Goal: Information Seeking & Learning: Learn about a topic

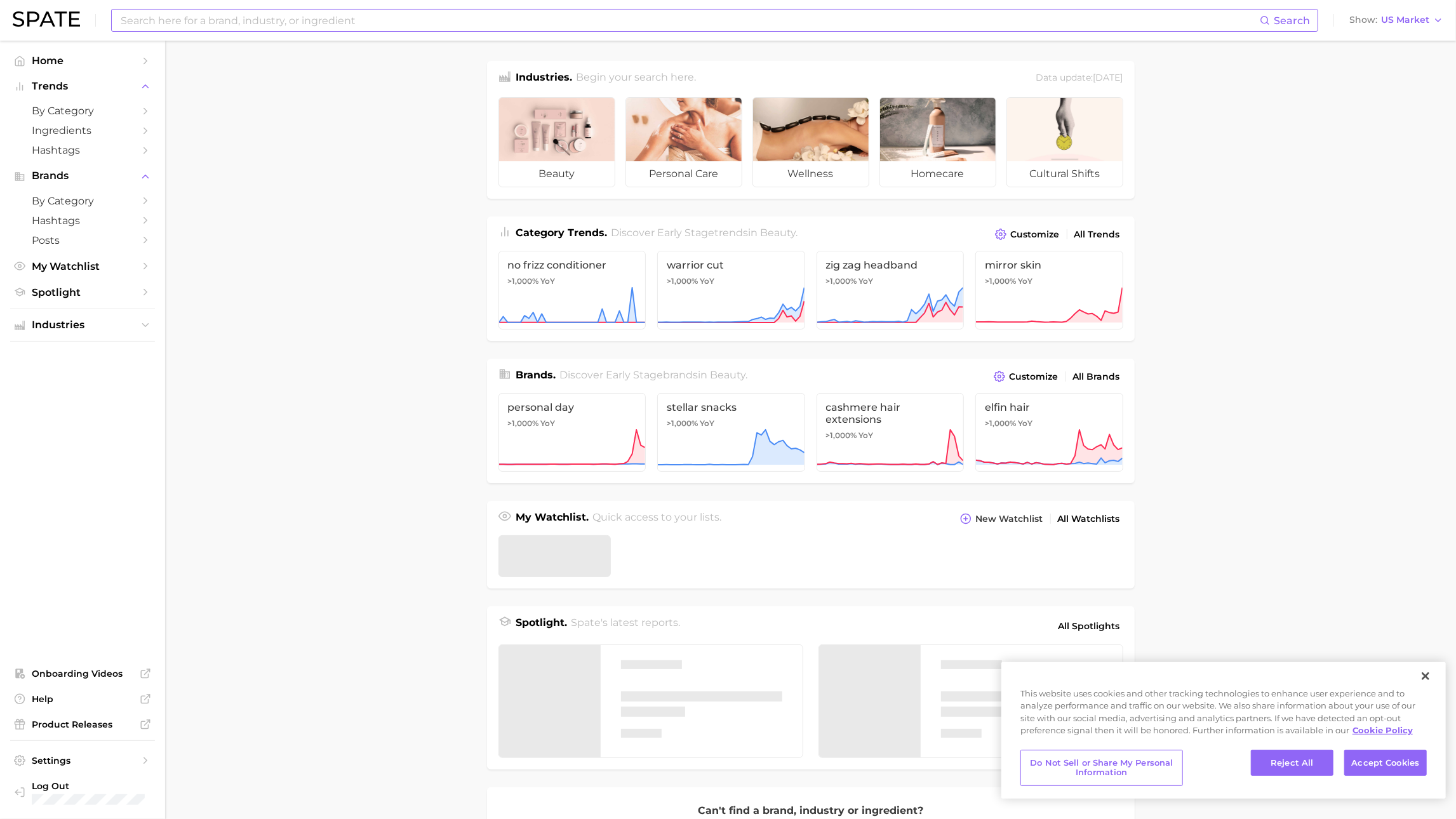
click at [458, 20] on input at bounding box center [690, 20] width 1140 height 22
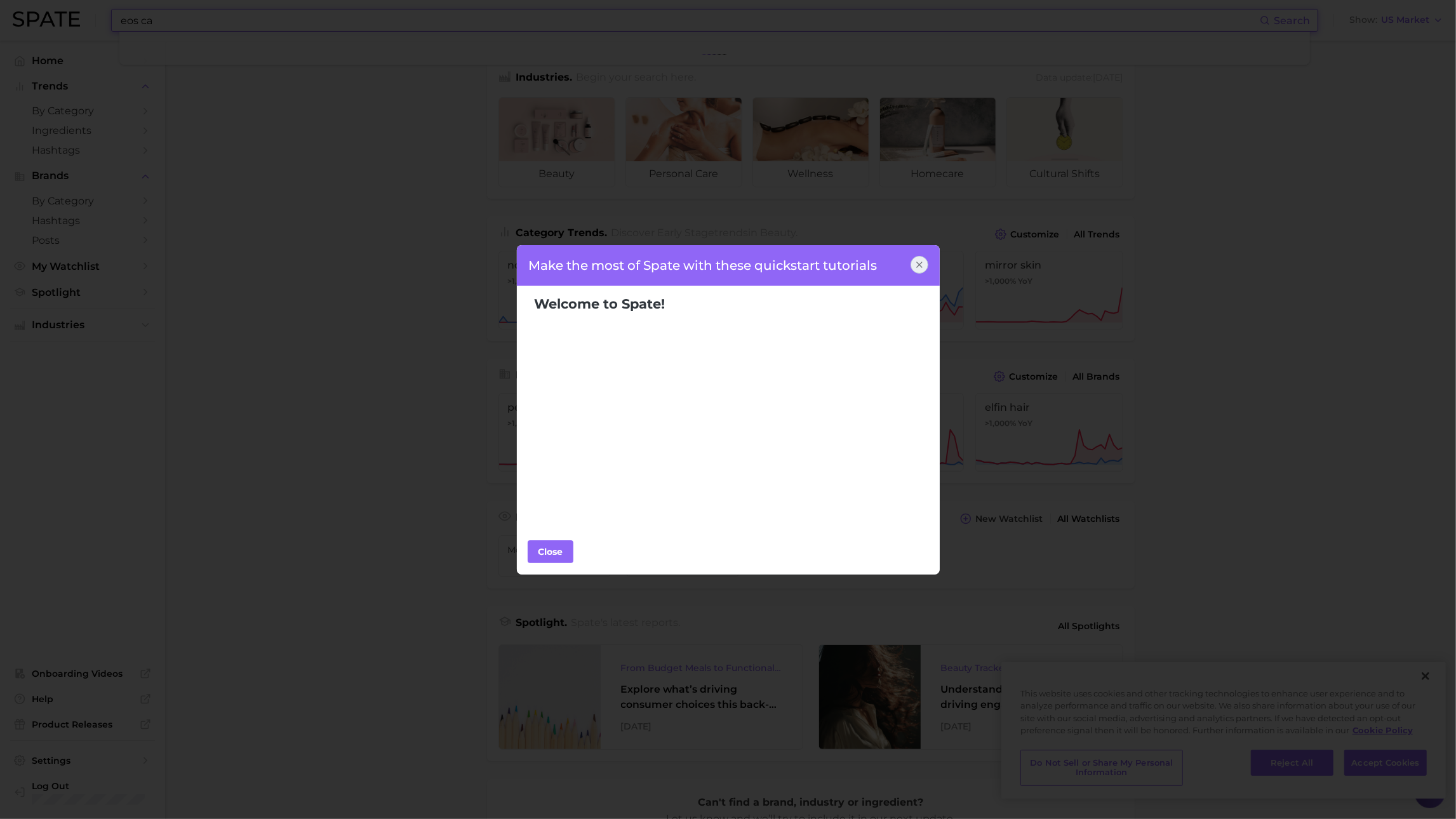
click at [552, 533] on div "Close" at bounding box center [729, 552] width 423 height 45
click at [552, 552] on div "Close" at bounding box center [550, 552] width 38 height 19
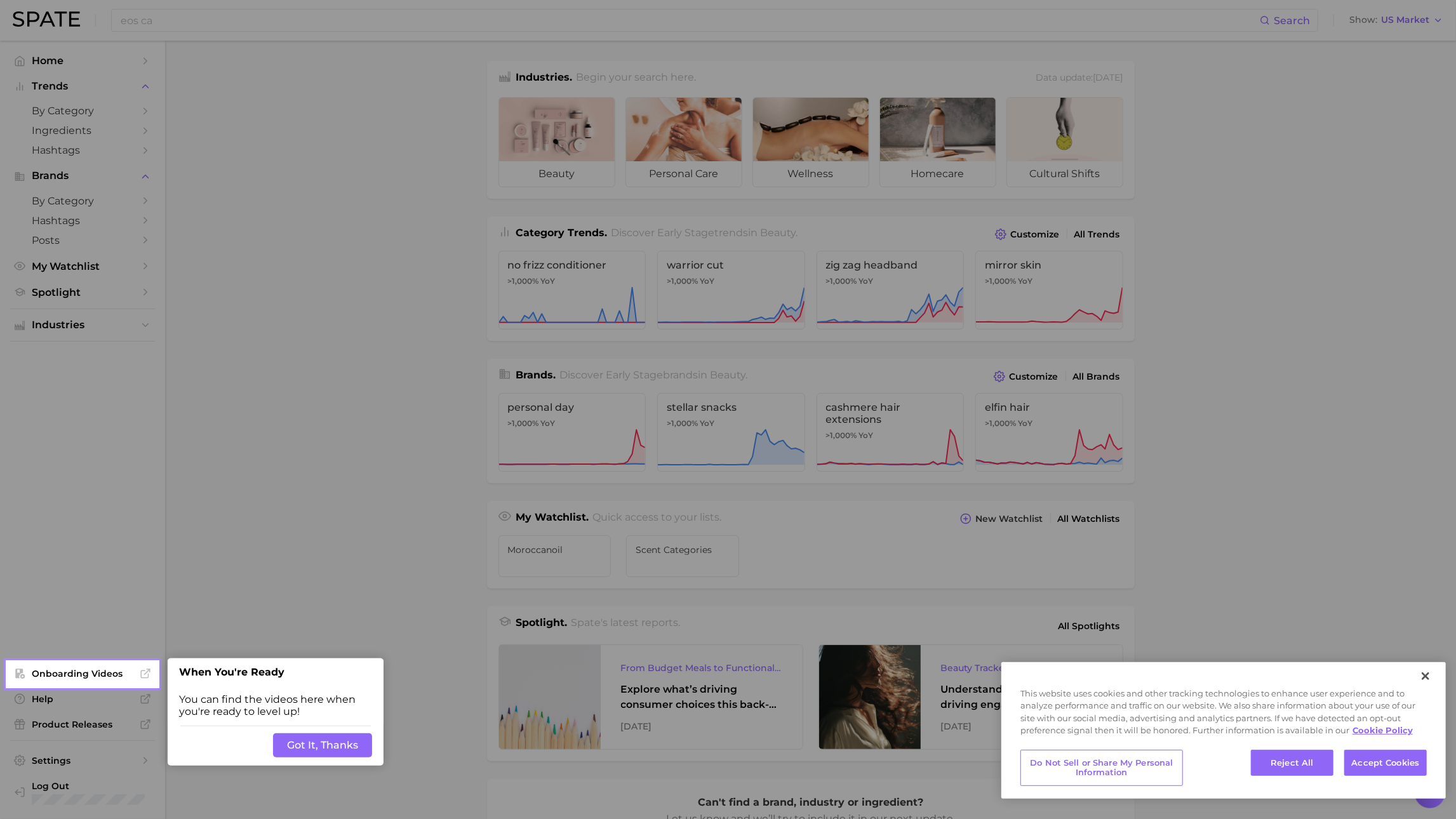
click at [326, 558] on div at bounding box center [807, 517] width 1298 height 1034
click at [321, 757] on button "Got It, Thanks" at bounding box center [323, 746] width 99 height 24
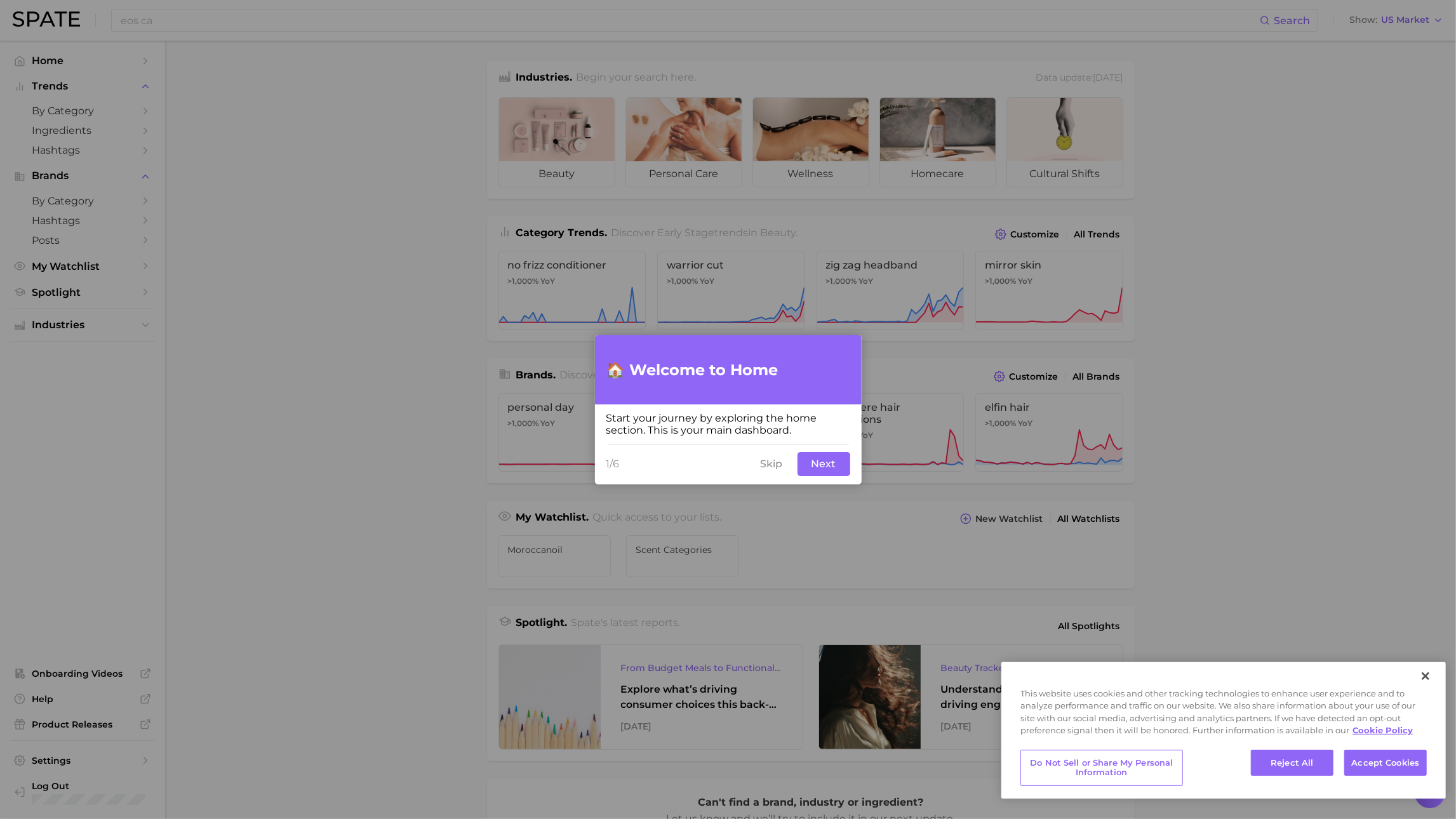
click at [771, 461] on button "Skip" at bounding box center [772, 464] width 38 height 24
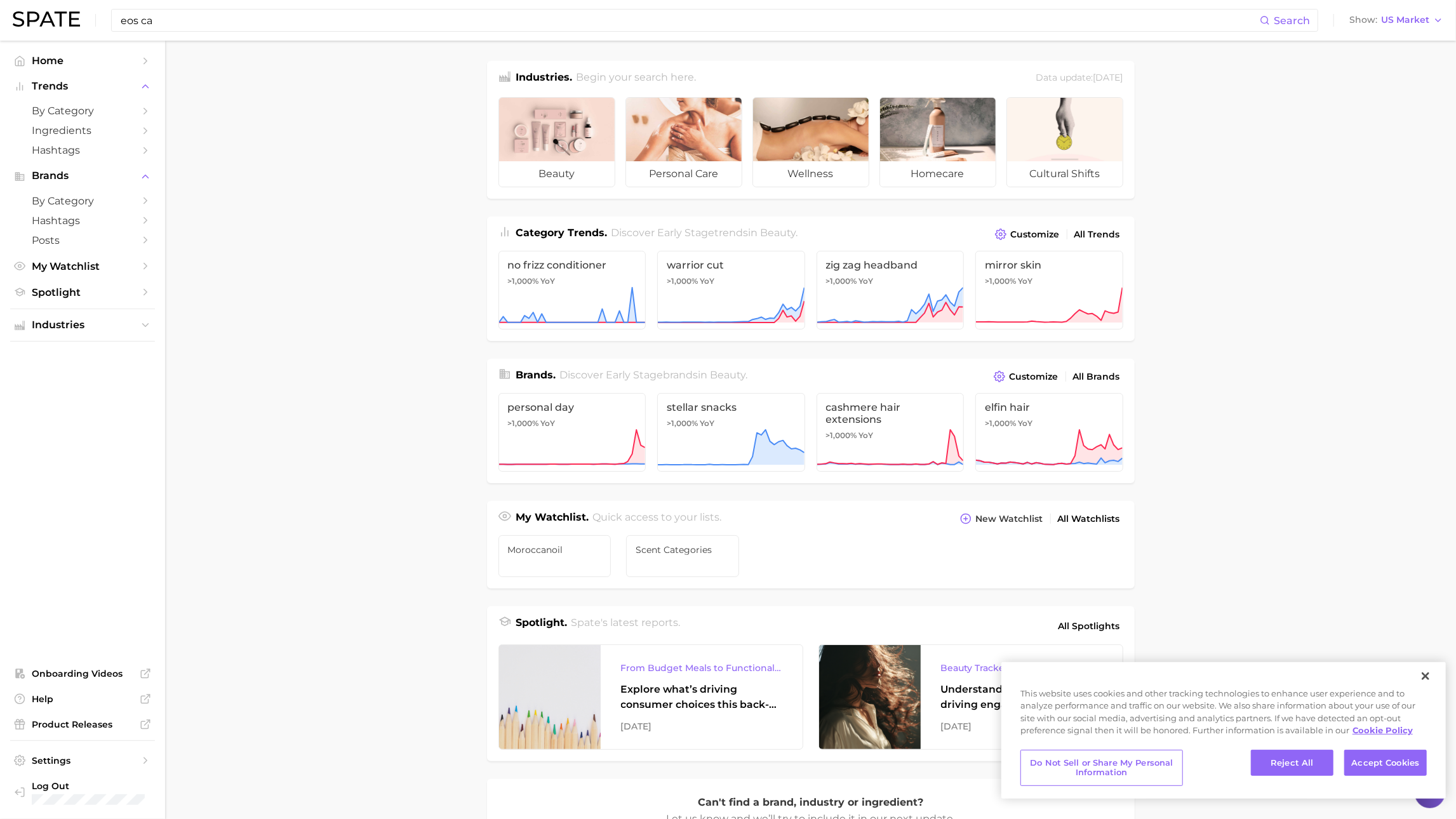
click at [747, 28] on input "eos ca" at bounding box center [690, 20] width 1140 height 22
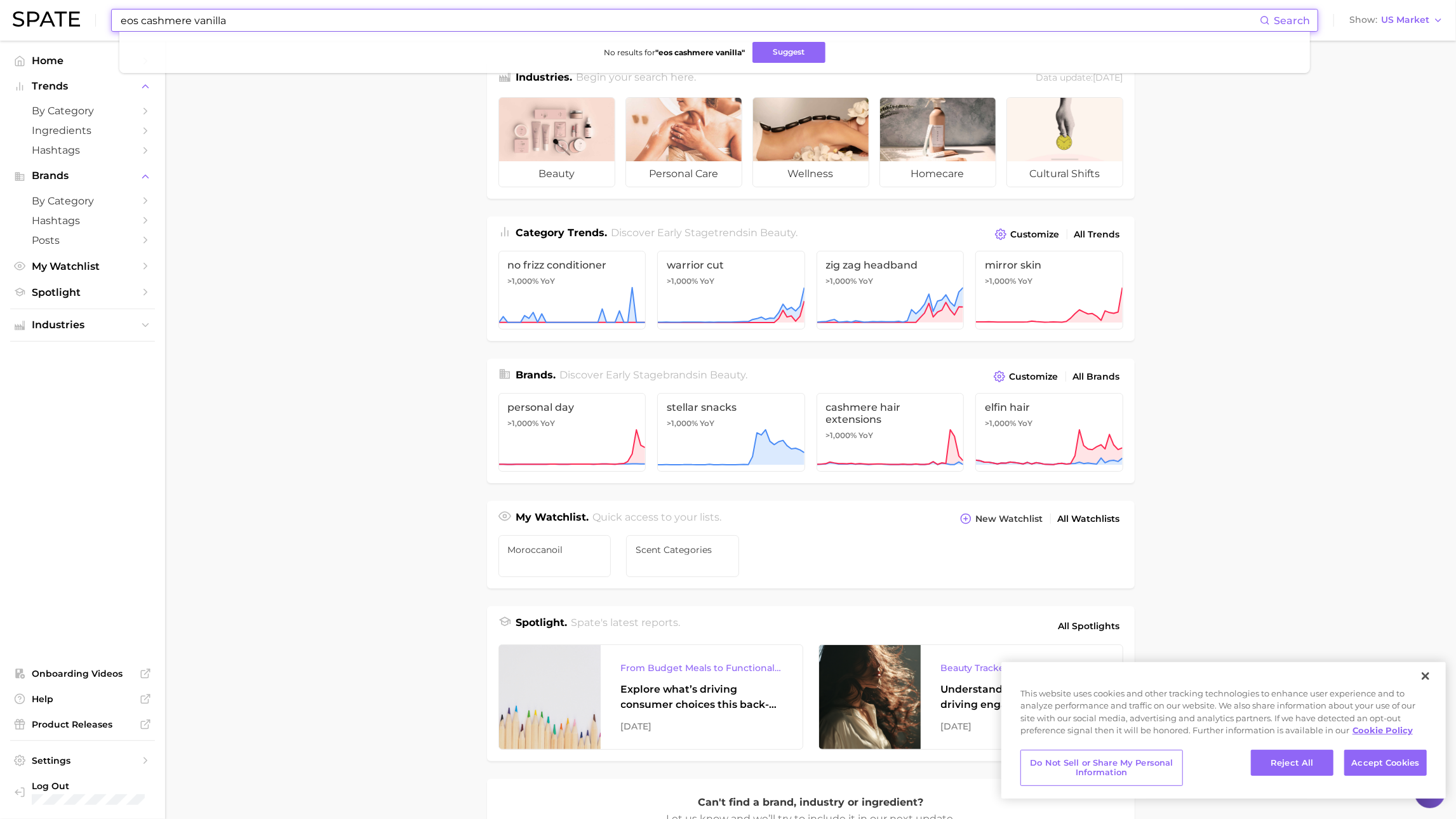
drag, startPoint x: 143, startPoint y: 18, endPoint x: 76, endPoint y: 22, distance: 67.1
click at [76, 22] on div "eos cashmere vanilla Search No results for " eos cashmere vanilla " Suggest Sho…" at bounding box center [728, 20] width 1431 height 41
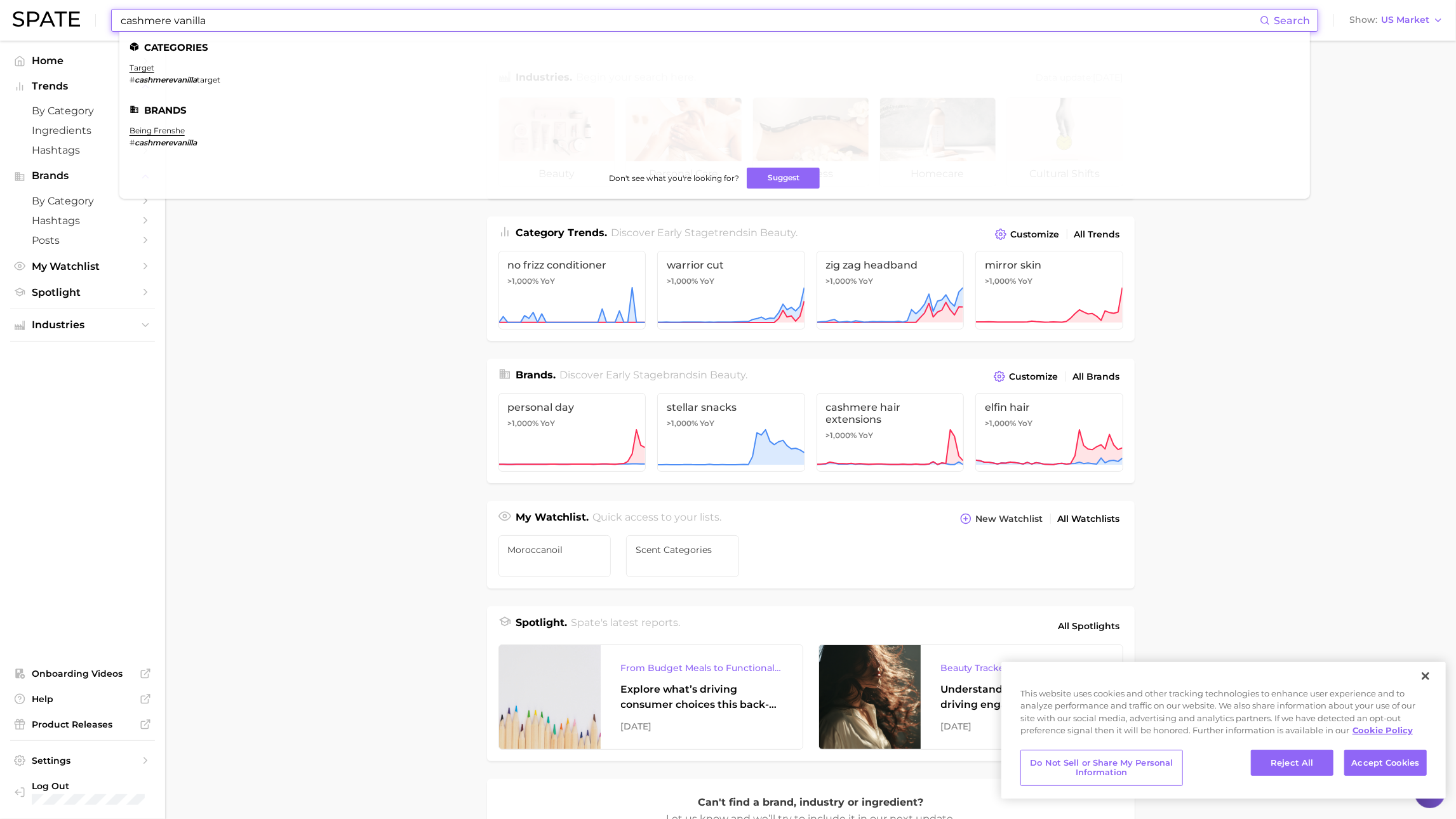
drag, startPoint x: 273, startPoint y: 24, endPoint x: 237, endPoint y: -8, distance: 48.2
click at [237, 0] on html "cashmere vanilla Search Categories target # cashmerevanilla target Brands being…" at bounding box center [728, 410] width 1456 height 819
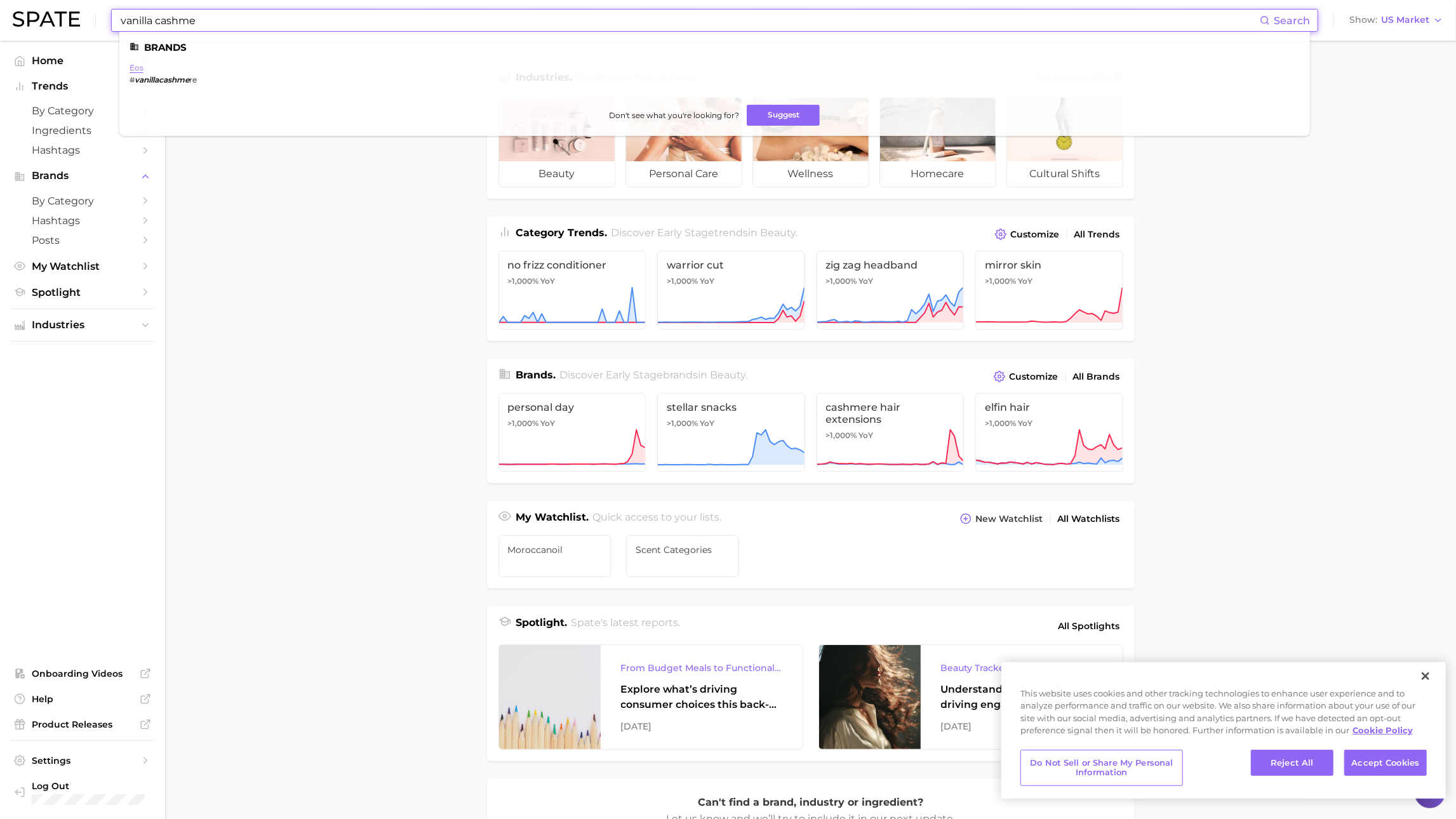
type input "vanilla cashme"
click at [136, 70] on link "eos" at bounding box center [136, 68] width 14 height 10
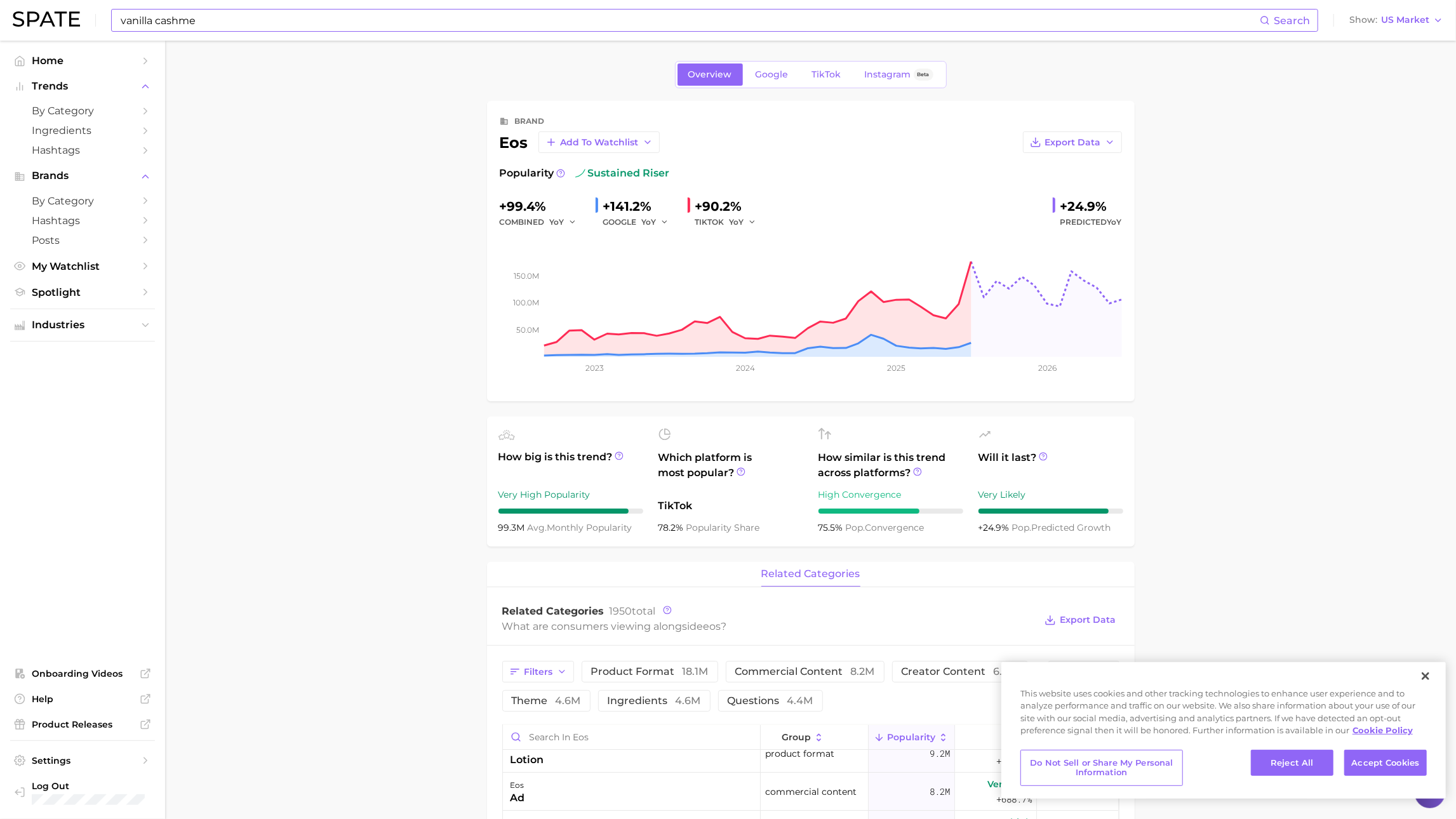
click at [387, 10] on input "vanilla cashme" at bounding box center [690, 20] width 1140 height 22
click at [156, 82] on em "vanillacashme" at bounding box center [162, 80] width 55 height 10
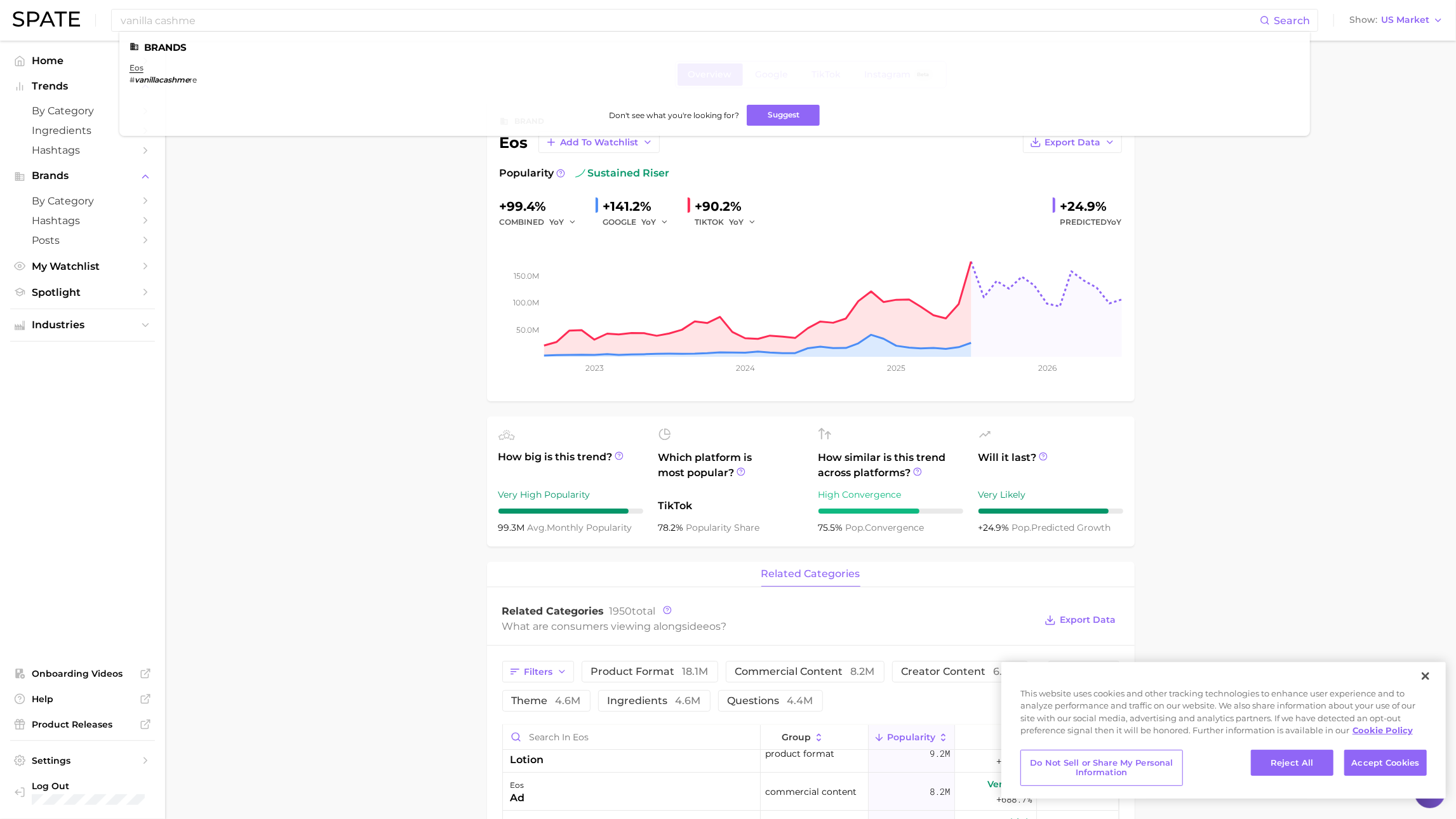
click at [332, 352] on main "Overview Google TikTok Instagram Beta brand eos Add to Watchlist Export Data Po…" at bounding box center [811, 832] width 1291 height 1582
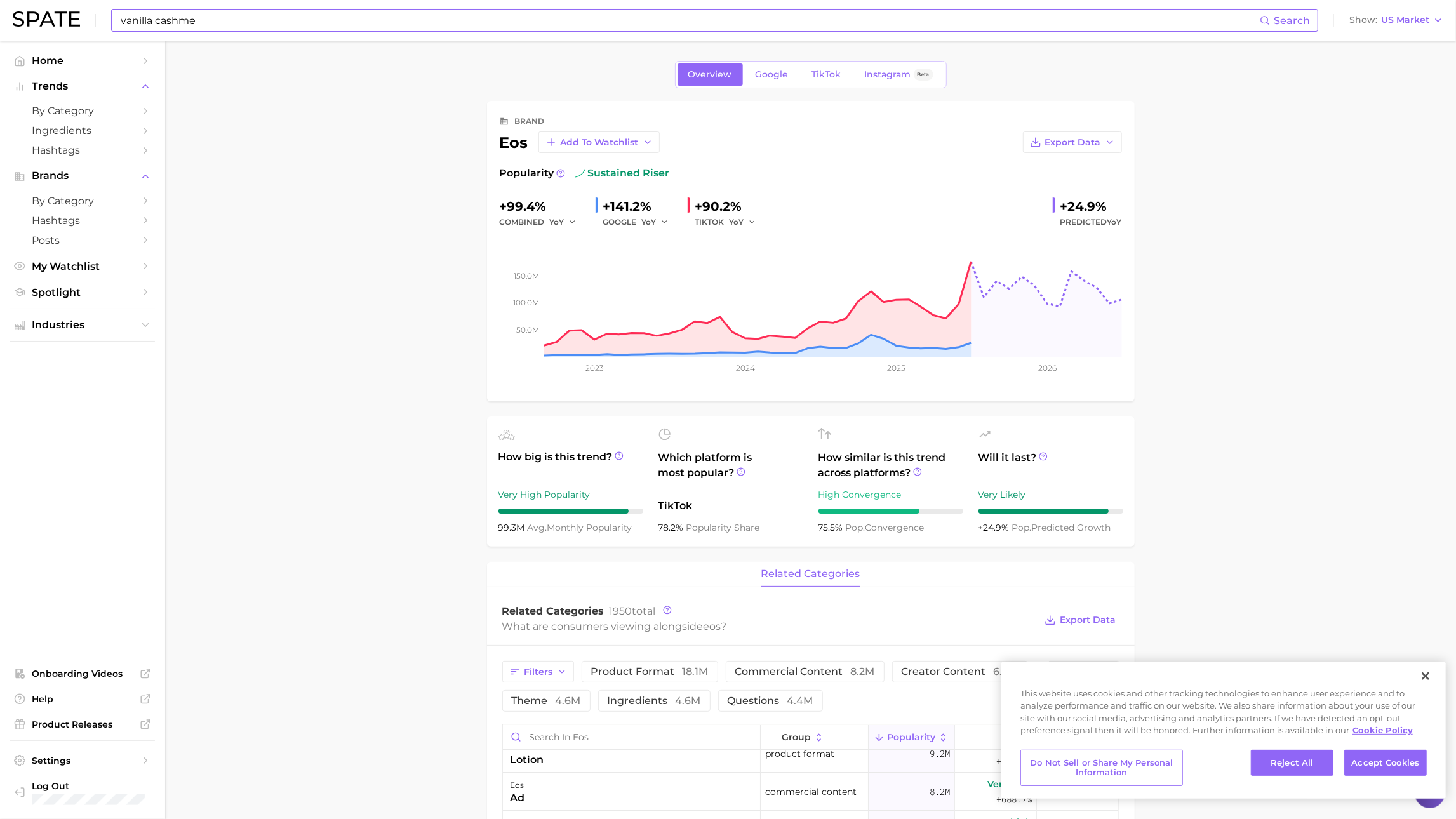
click at [230, 18] on input "vanilla cashme" at bounding box center [690, 20] width 1140 height 22
type input "vanilla cashmere"
click at [362, 240] on main "Overview Google TikTok Instagram Beta brand eos Add to Watchlist Export Data Po…" at bounding box center [811, 832] width 1291 height 1582
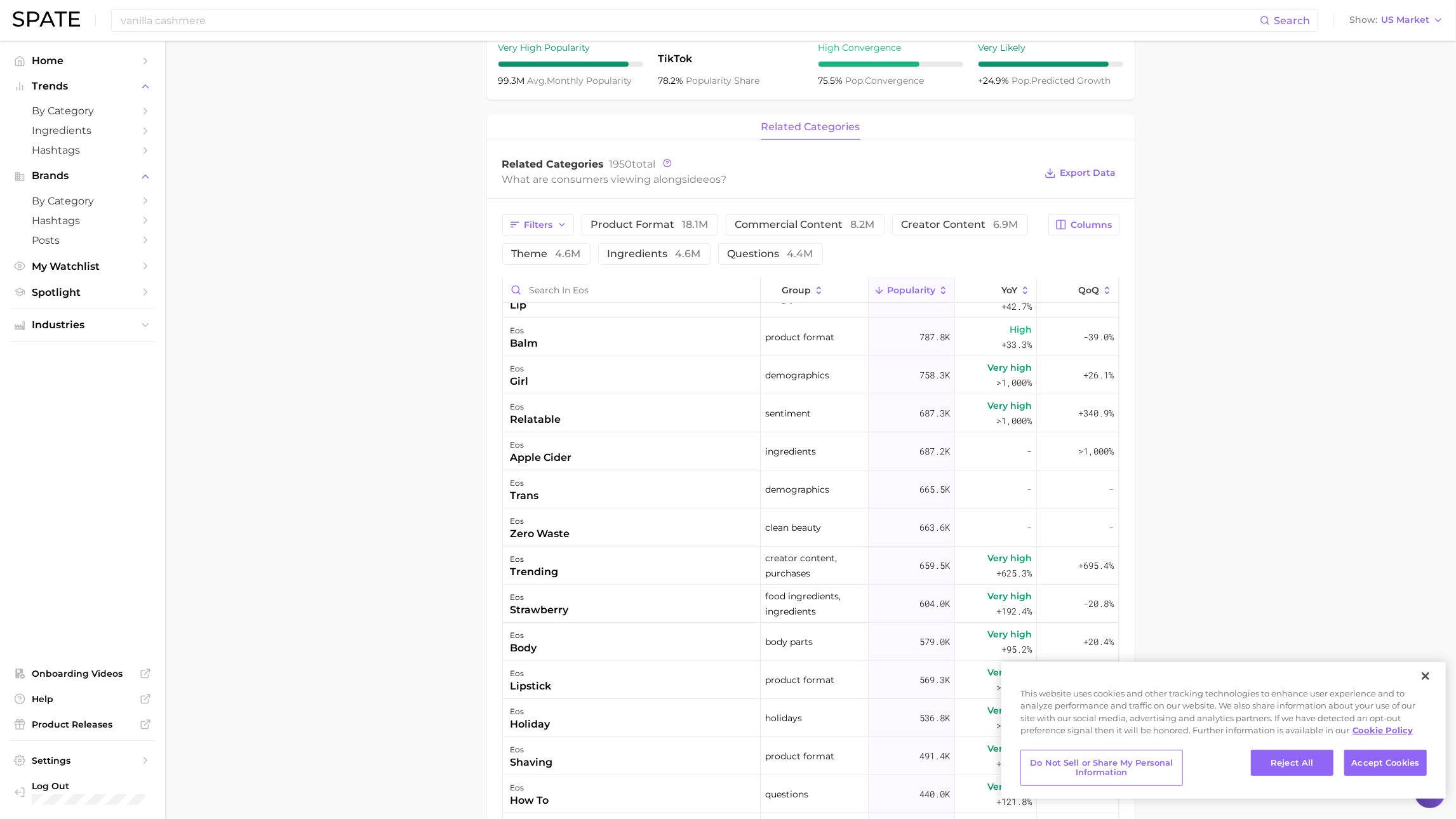
scroll to position [832, 0]
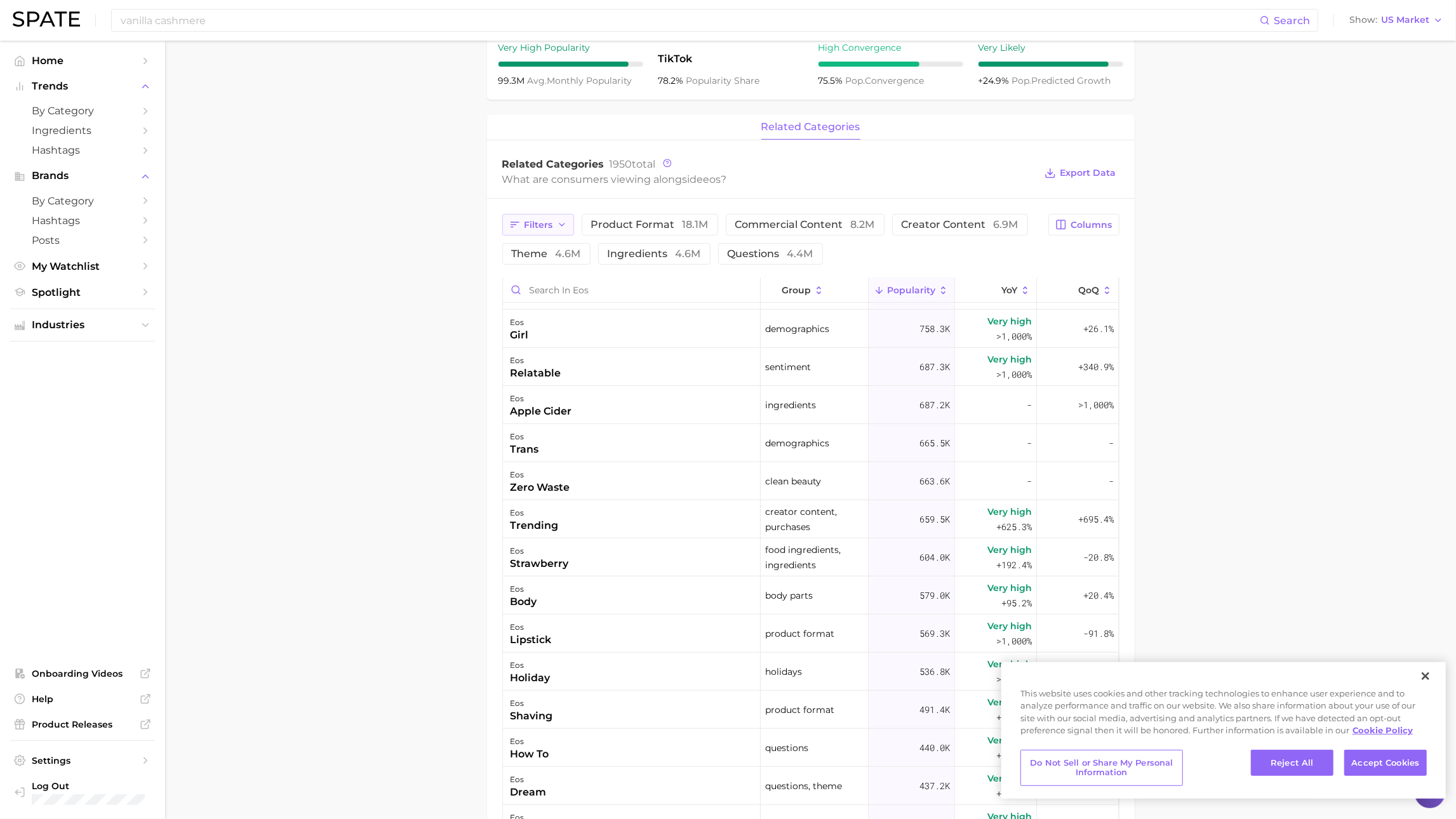
click at [533, 234] on button "Filters" at bounding box center [538, 225] width 72 height 22
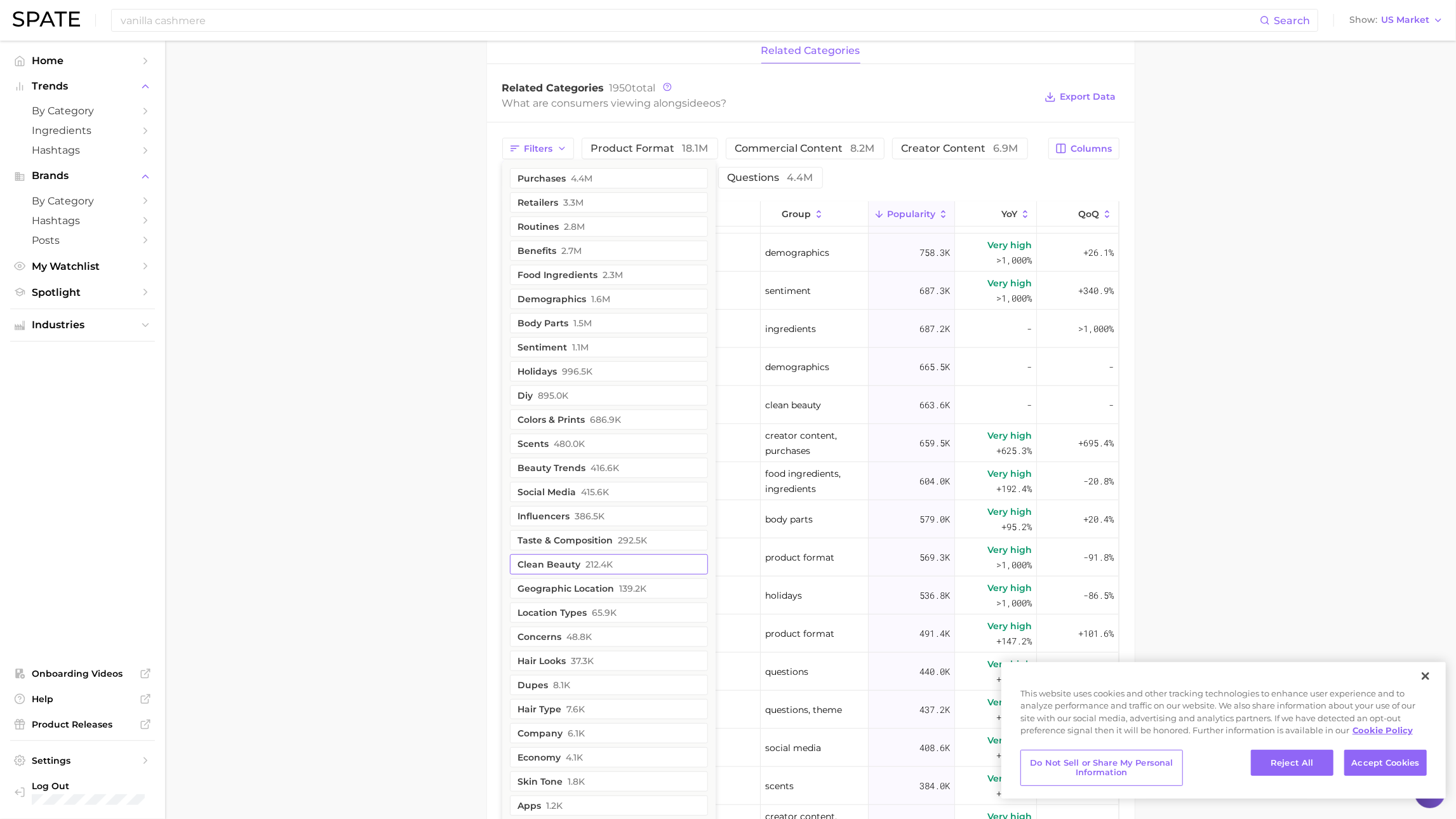
scroll to position [519, 0]
click at [345, 270] on main "Overview Google TikTok Instagram Beta brand eos Add to Watchlist Export Data Po…" at bounding box center [811, 313] width 1291 height 1582
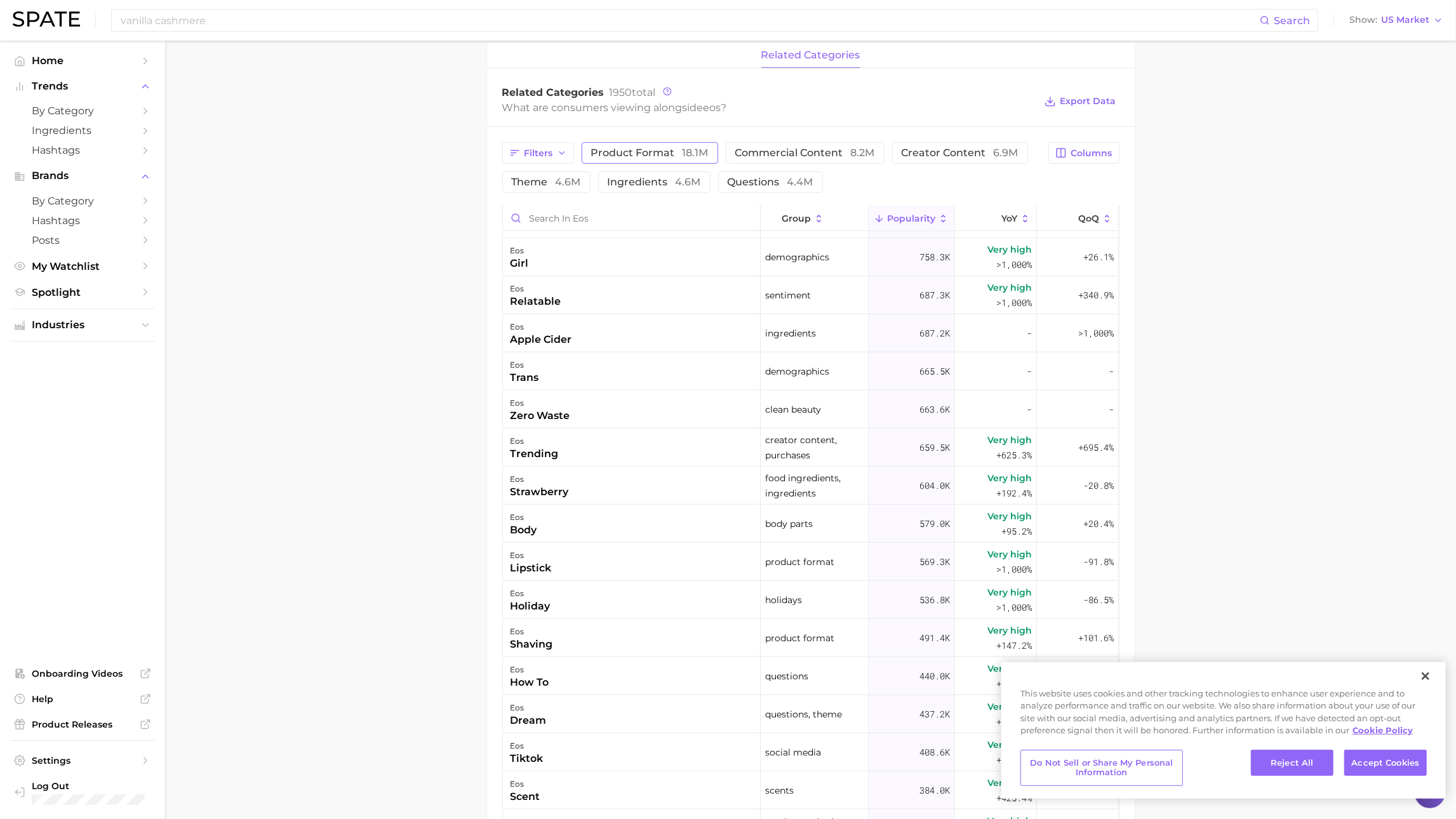
click at [665, 158] on span "product format 18.1m" at bounding box center [650, 153] width 118 height 10
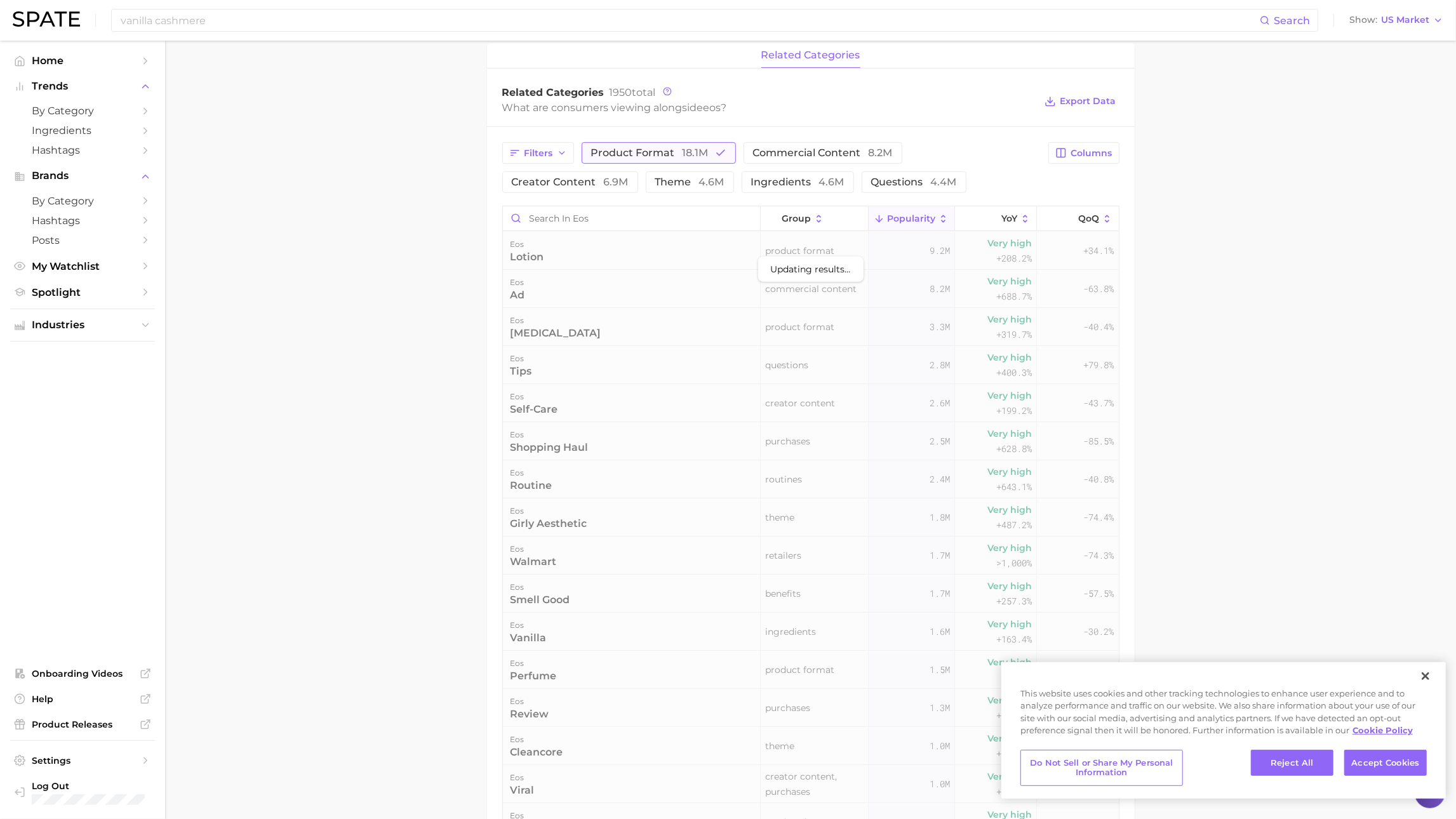
click at [675, 150] on span "product format 18.1m" at bounding box center [650, 153] width 118 height 10
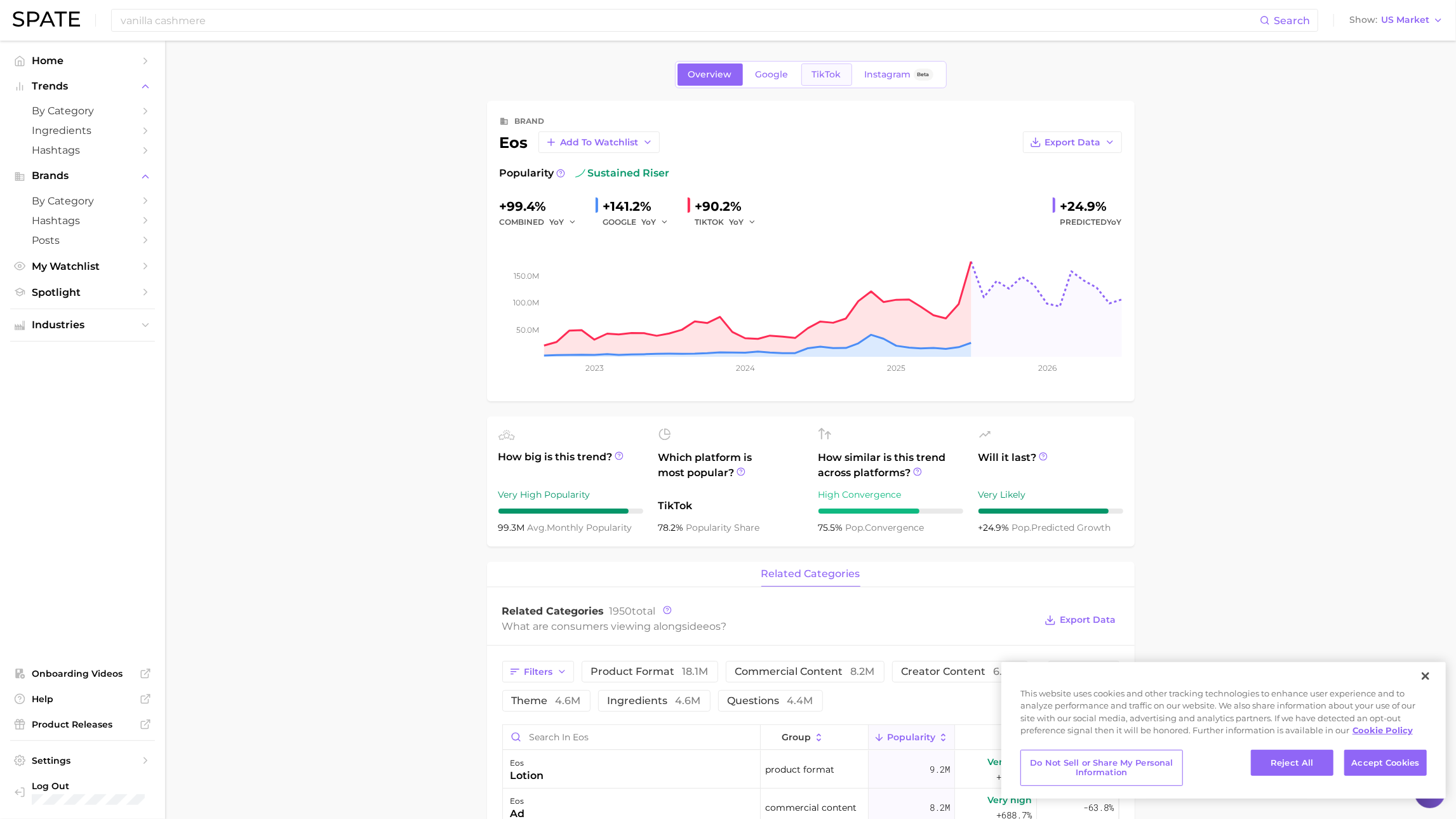
click at [824, 84] on link "TikTok" at bounding box center [827, 75] width 51 height 22
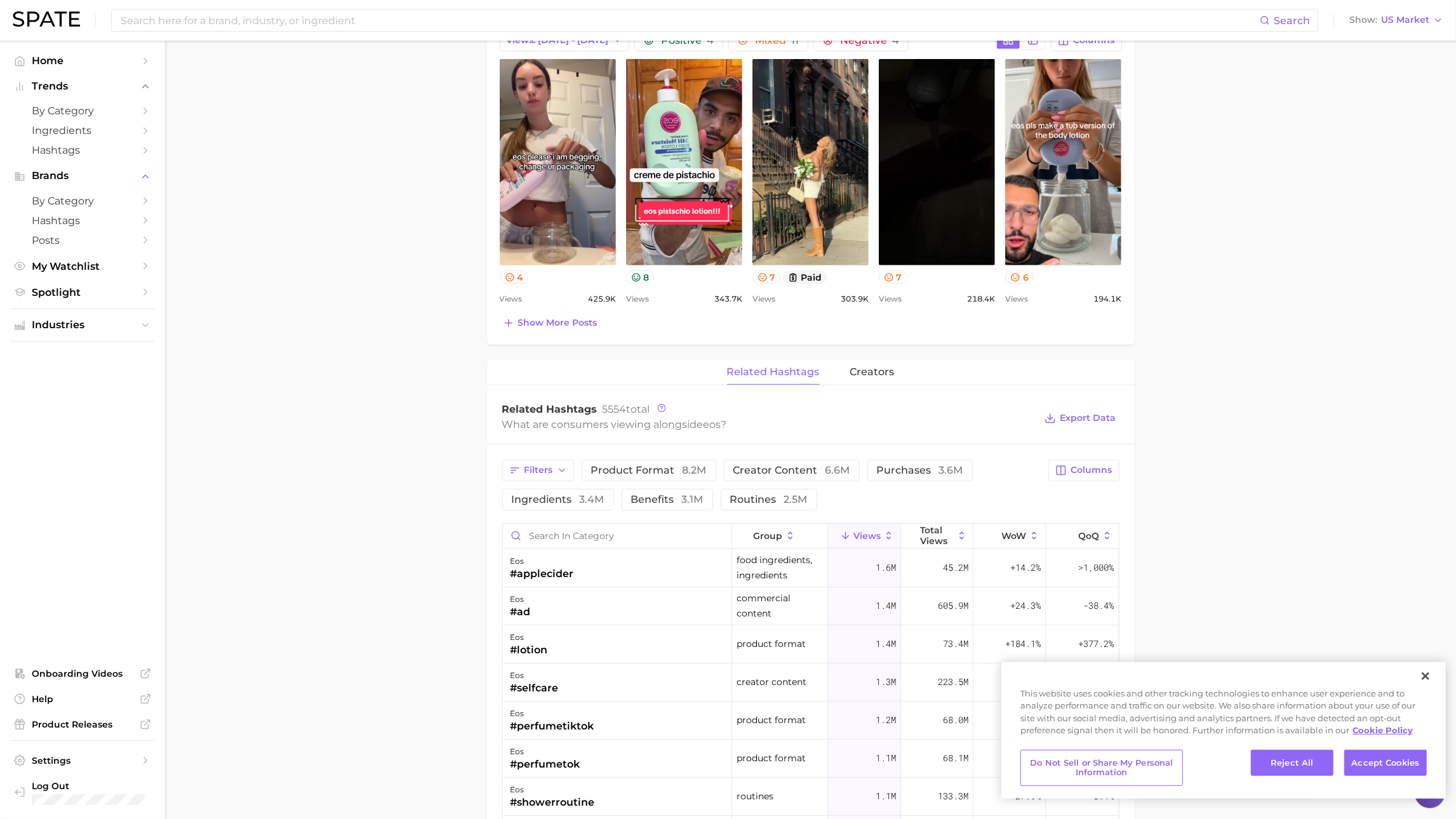
scroll to position [600, 0]
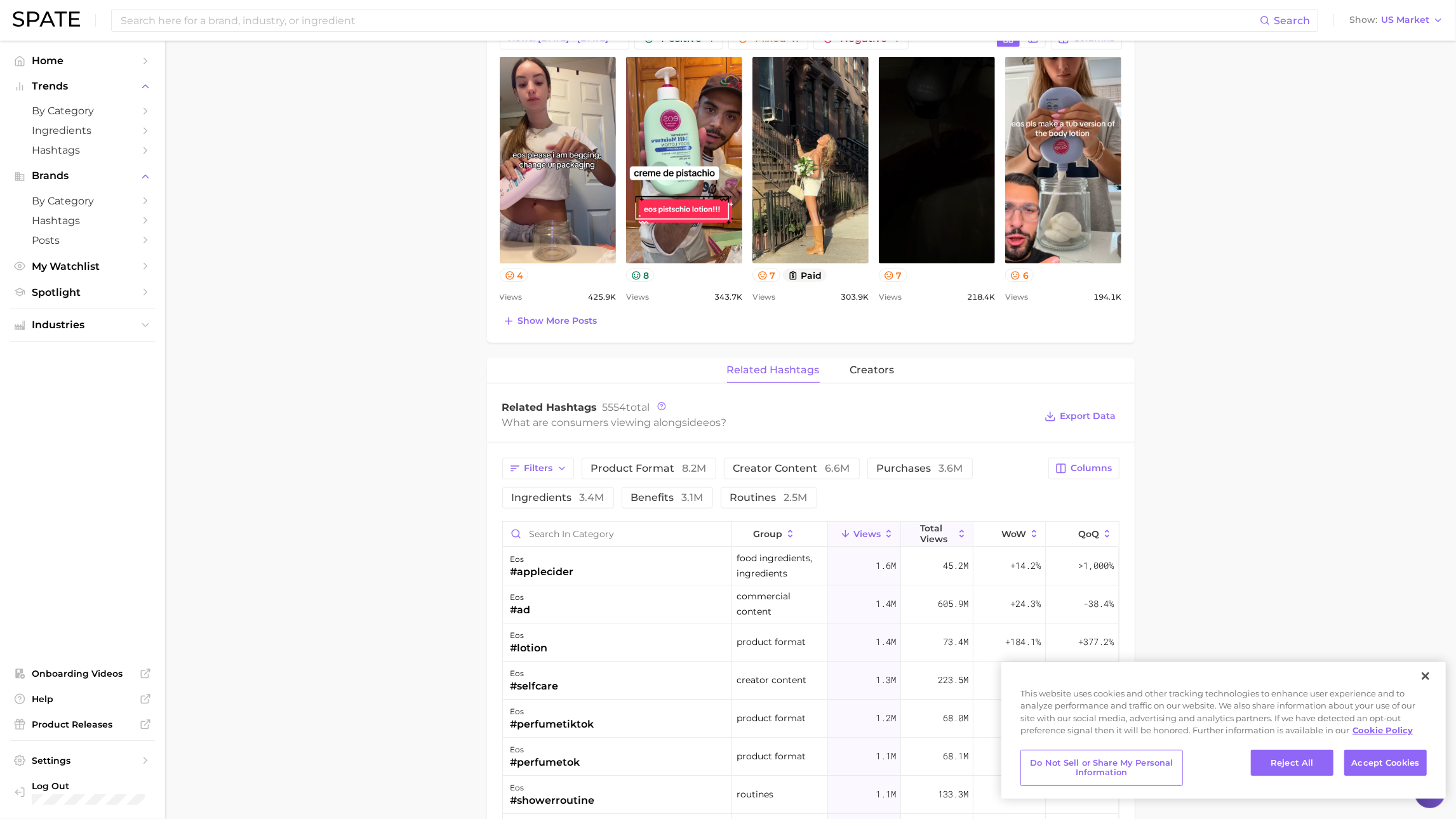
click at [935, 532] on span "Total Views" at bounding box center [937, 533] width 34 height 20
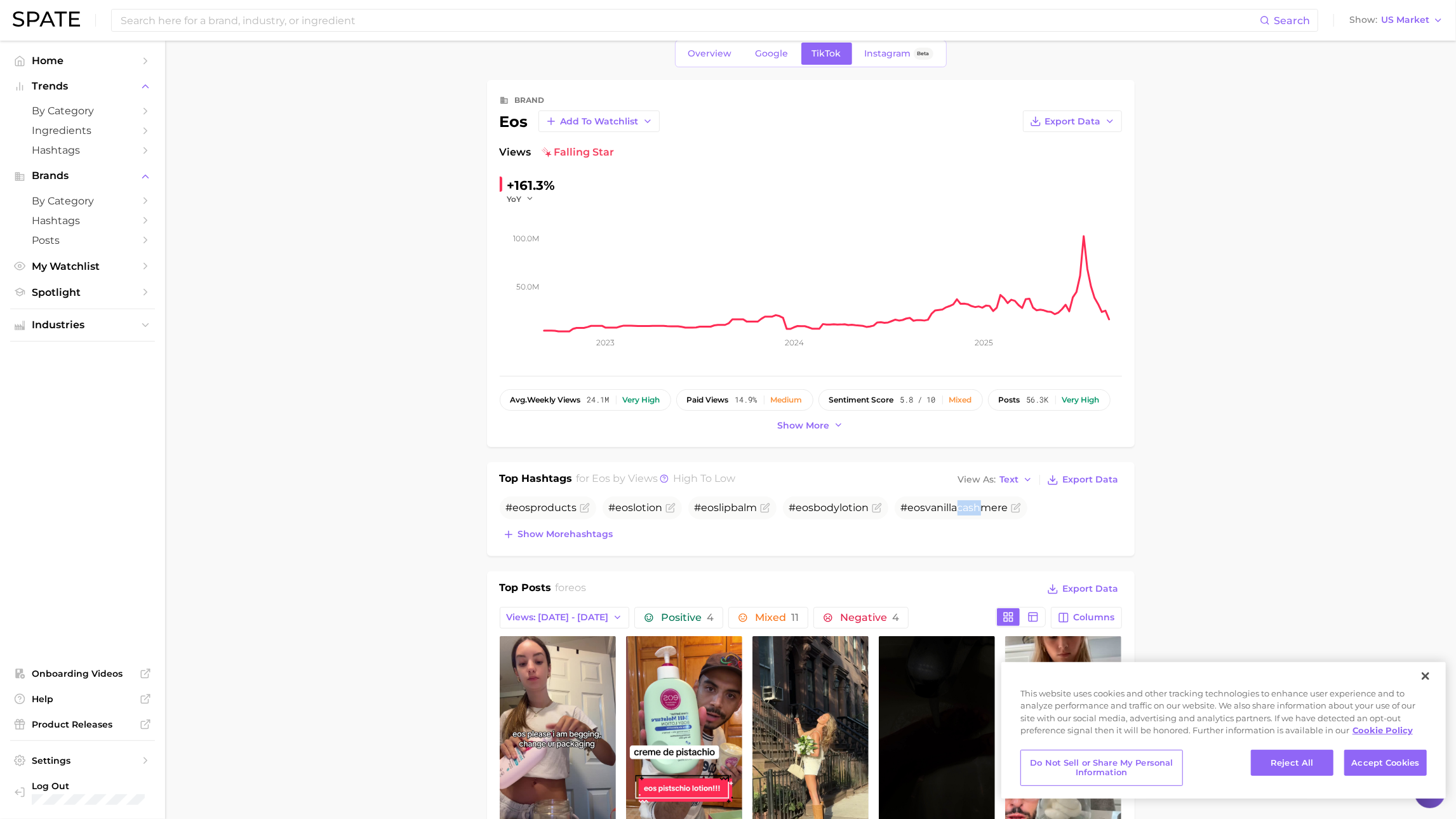
scroll to position [10, 0]
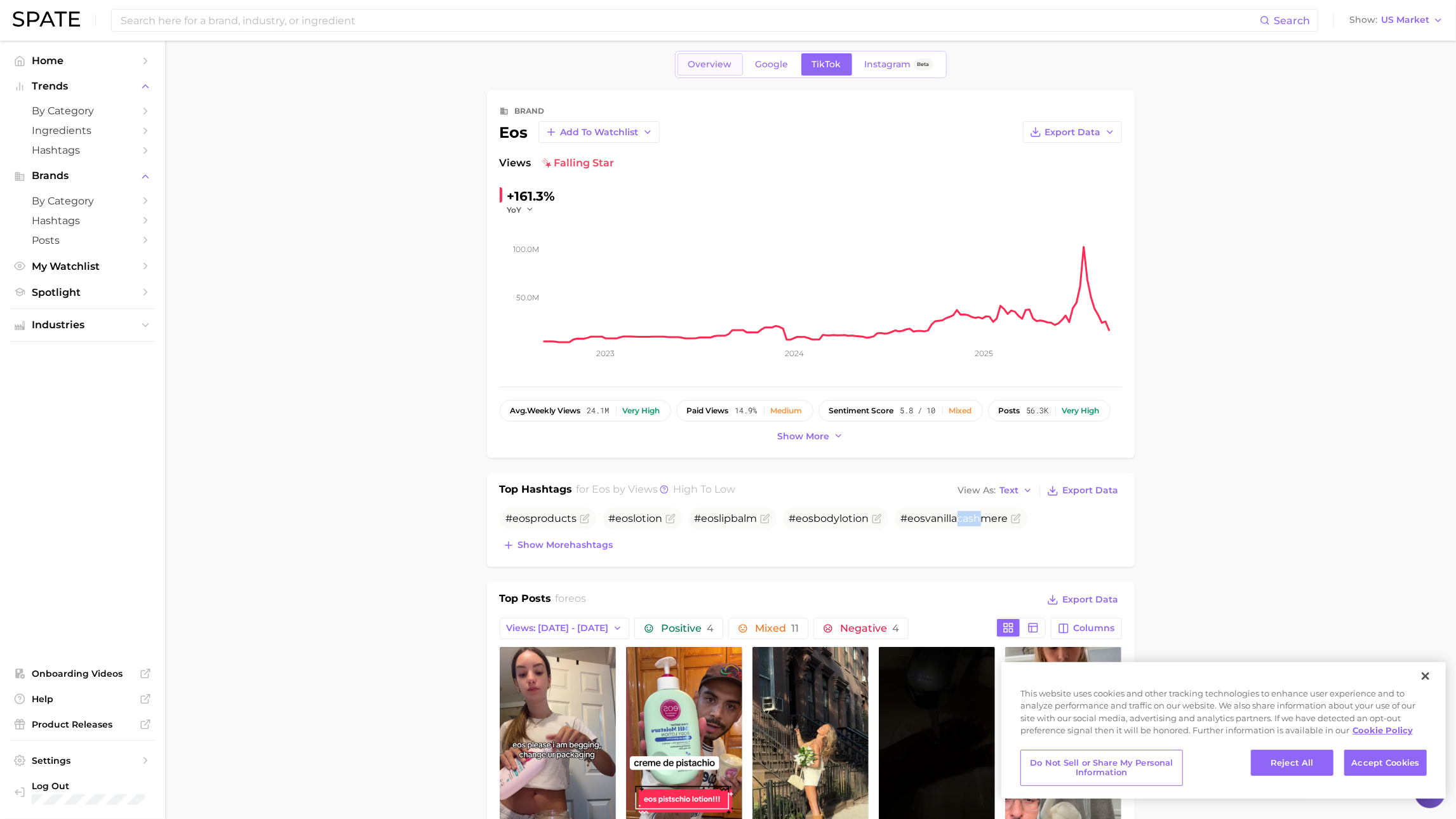
click at [724, 69] on span "Overview" at bounding box center [710, 64] width 44 height 10
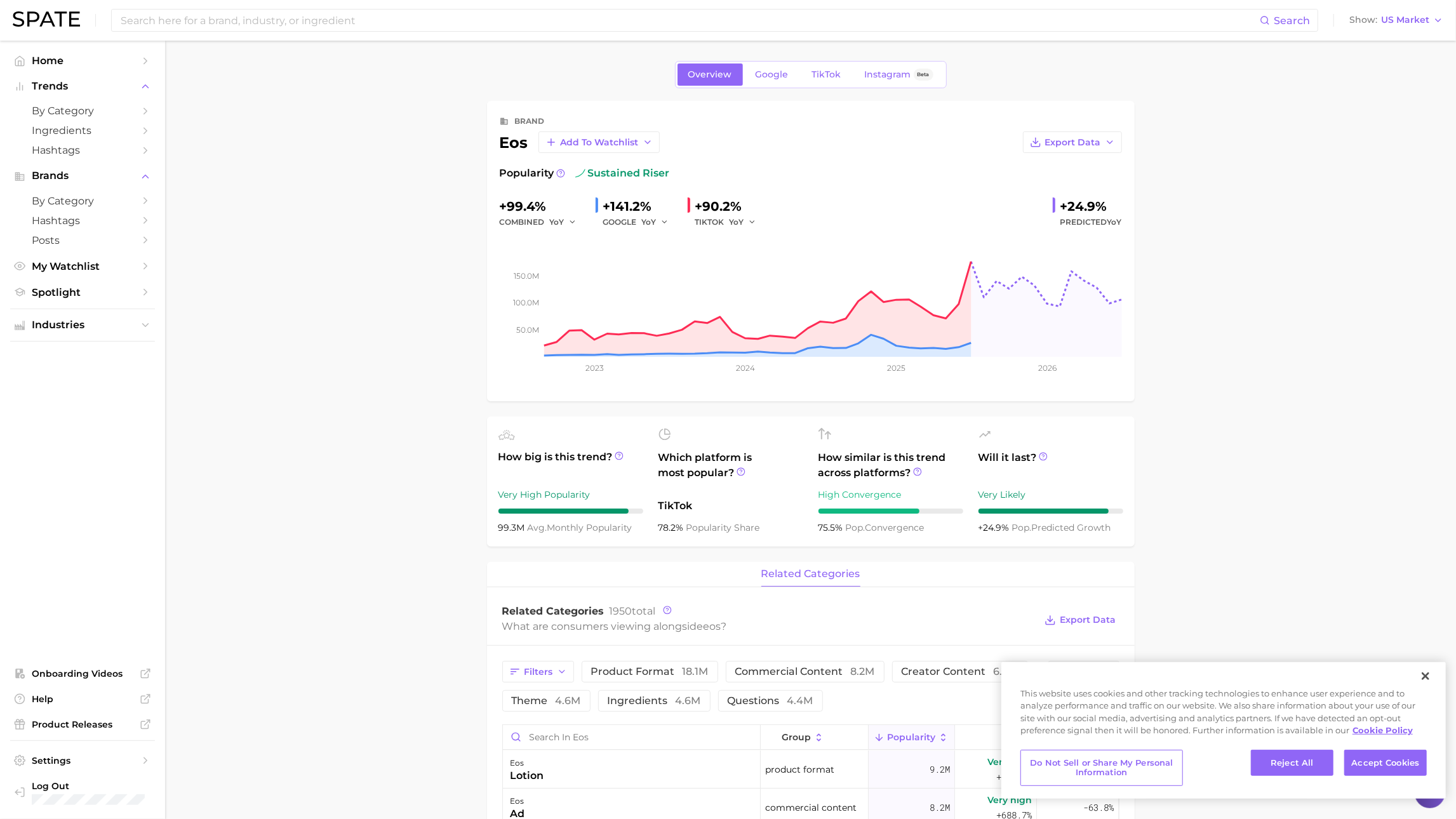
click at [851, 73] on div "Overview Google TikTok Instagram Beta" at bounding box center [811, 74] width 272 height 27
click at [821, 59] on main "Overview Google TikTok Instagram Beta brand eos Add to Watchlist Export Data Po…" at bounding box center [811, 832] width 1291 height 1582
click at [824, 73] on span "TikTok" at bounding box center [827, 74] width 29 height 10
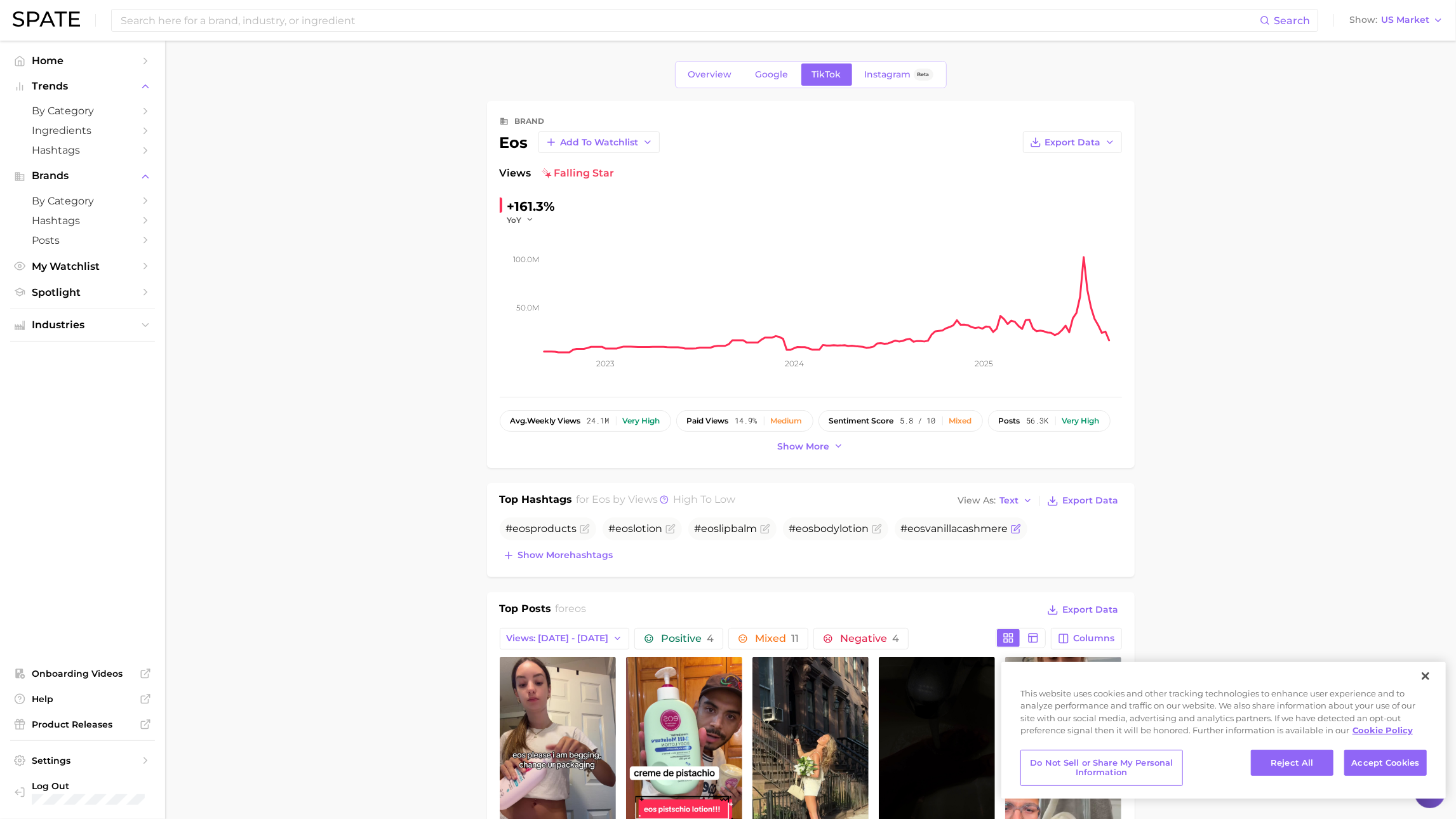
click at [958, 537] on span "# eos vanillacashmere" at bounding box center [954, 529] width 107 height 15
click at [944, 527] on span "# eos vanillacashmere" at bounding box center [954, 528] width 107 height 12
click at [387, 23] on input at bounding box center [690, 20] width 1140 height 22
type input "cecred"
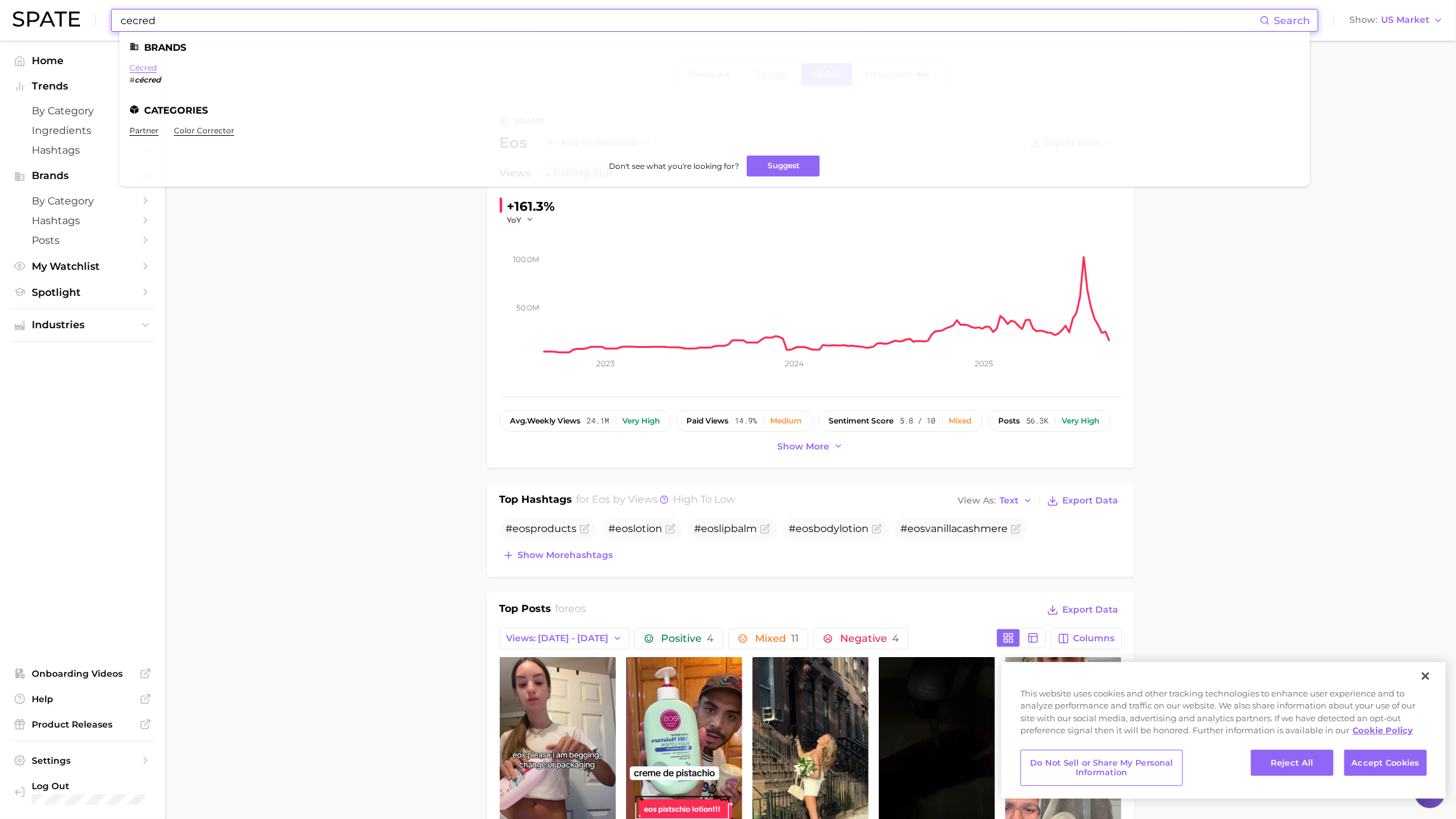
click at [151, 69] on link "cécred" at bounding box center [143, 68] width 27 height 10
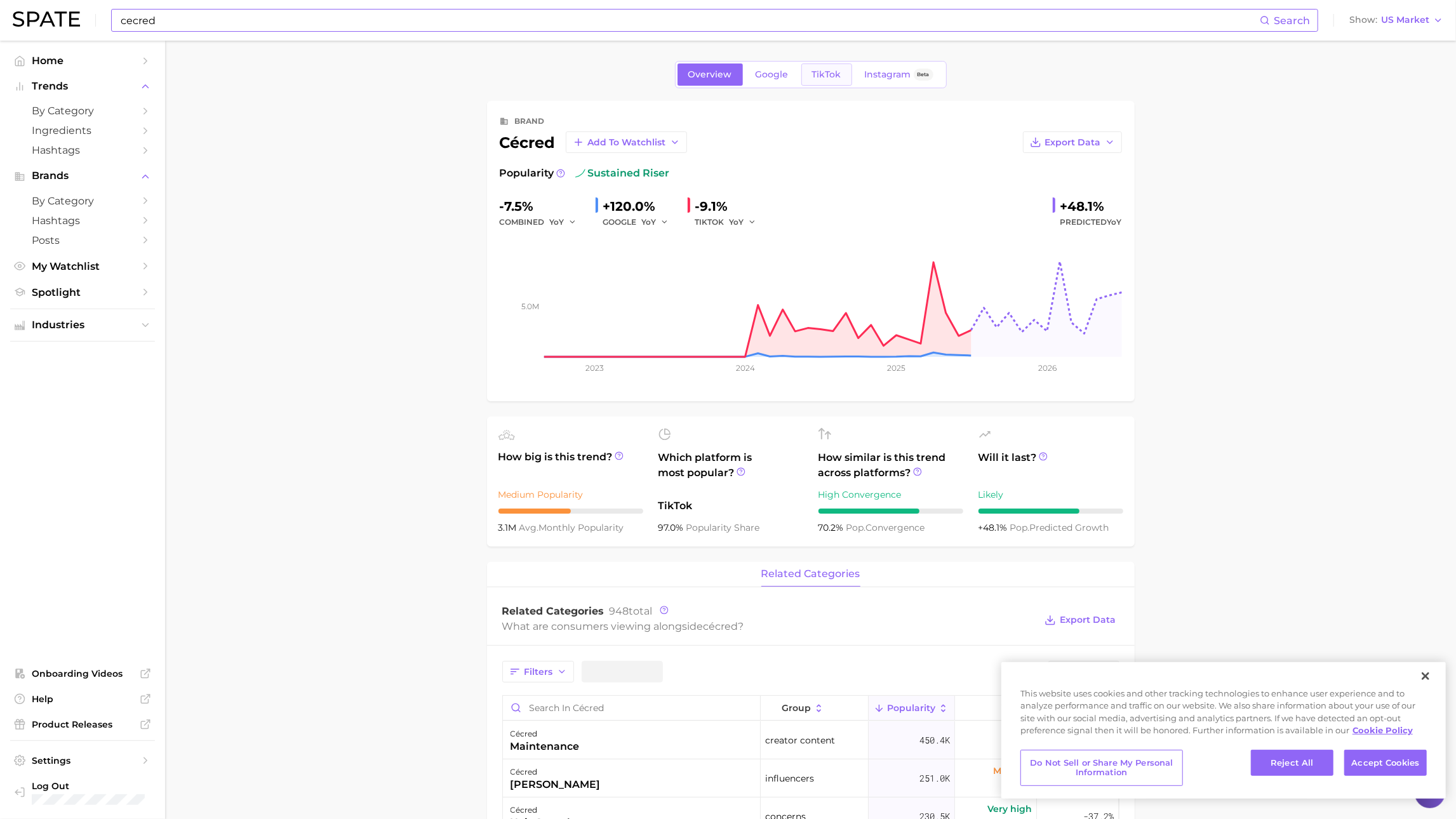
click at [828, 73] on span "TikTok" at bounding box center [827, 74] width 29 height 10
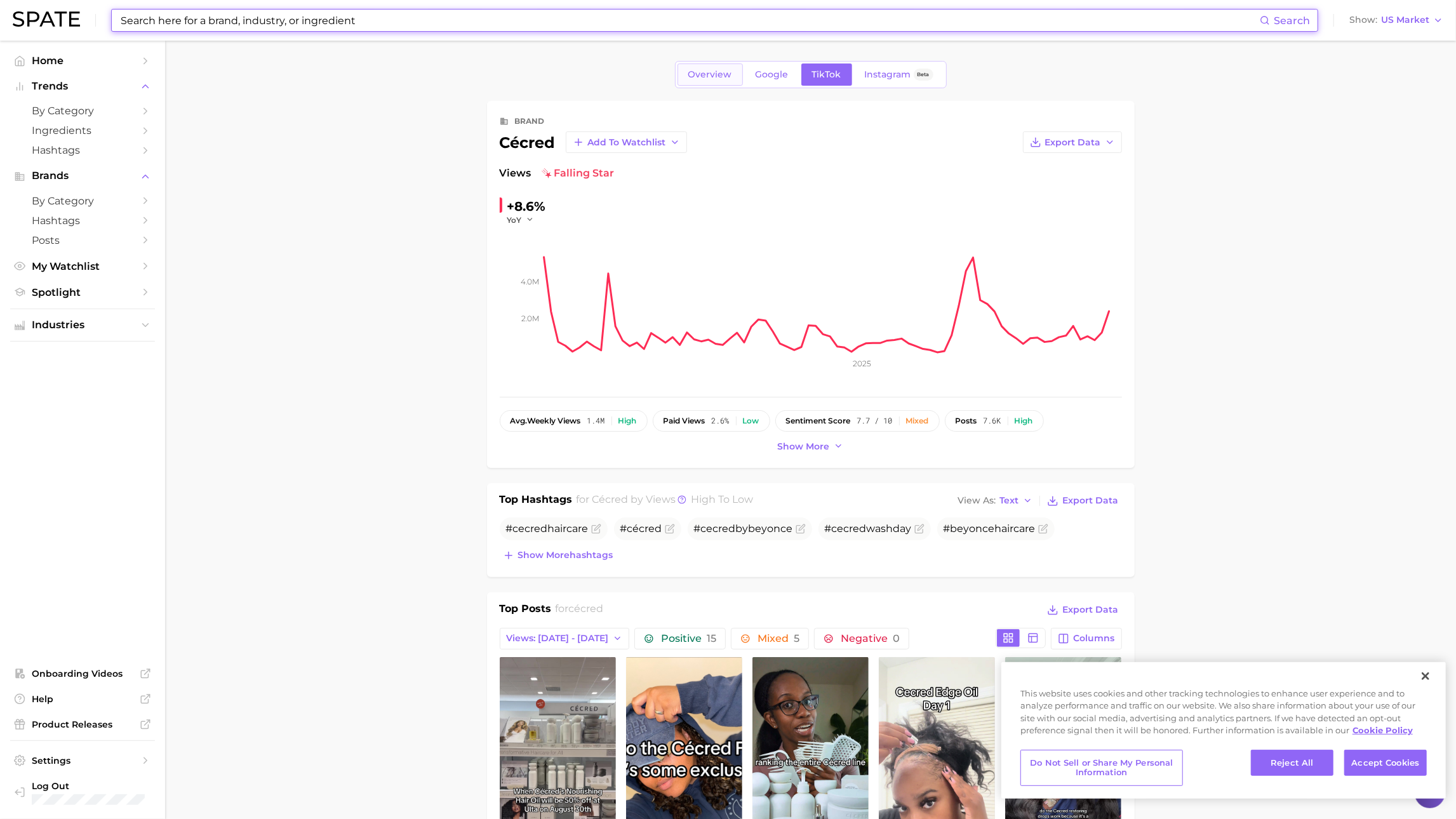
click at [704, 66] on link "Overview" at bounding box center [710, 75] width 65 height 22
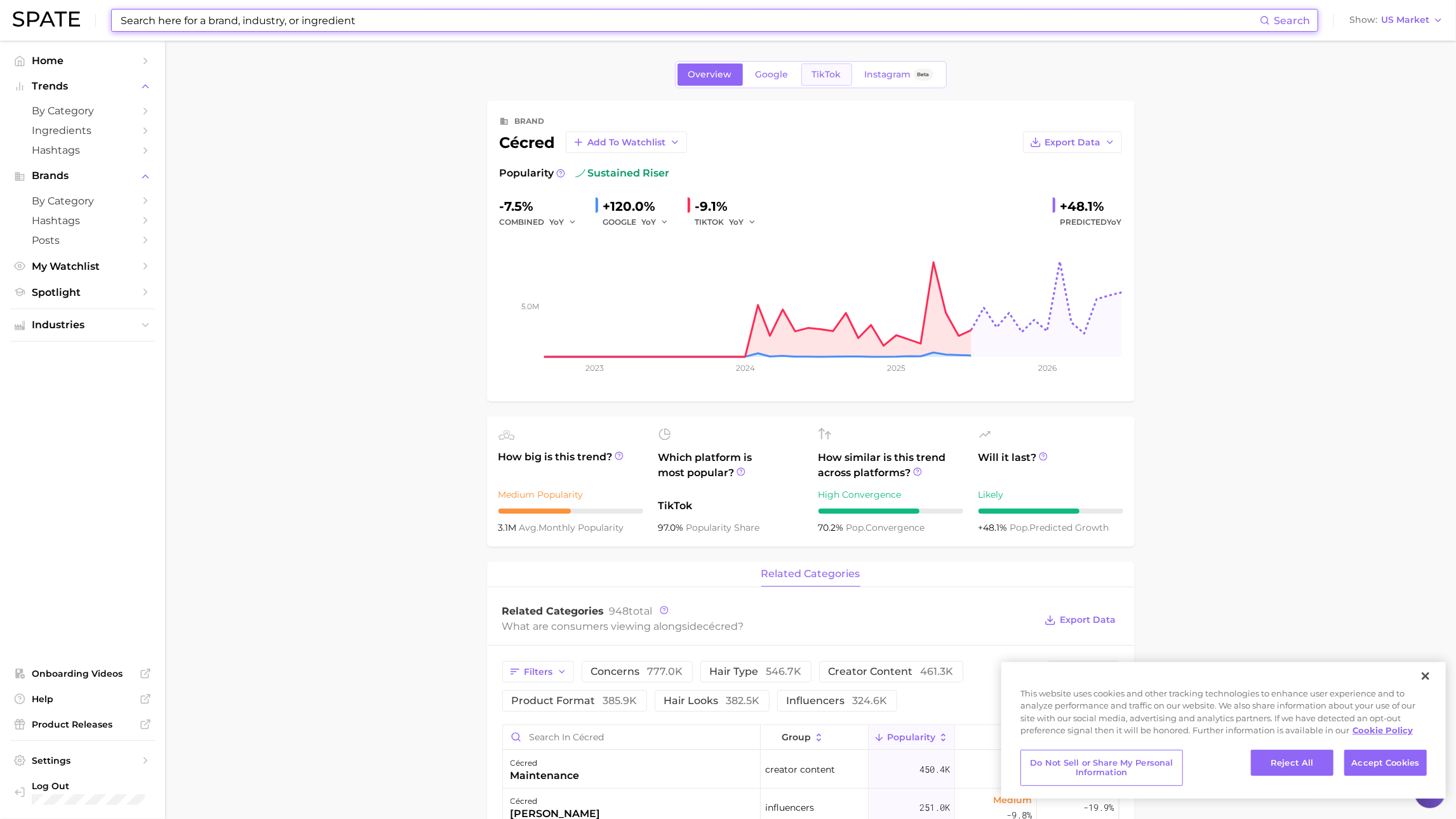
click at [824, 66] on link "TikTok" at bounding box center [827, 75] width 51 height 22
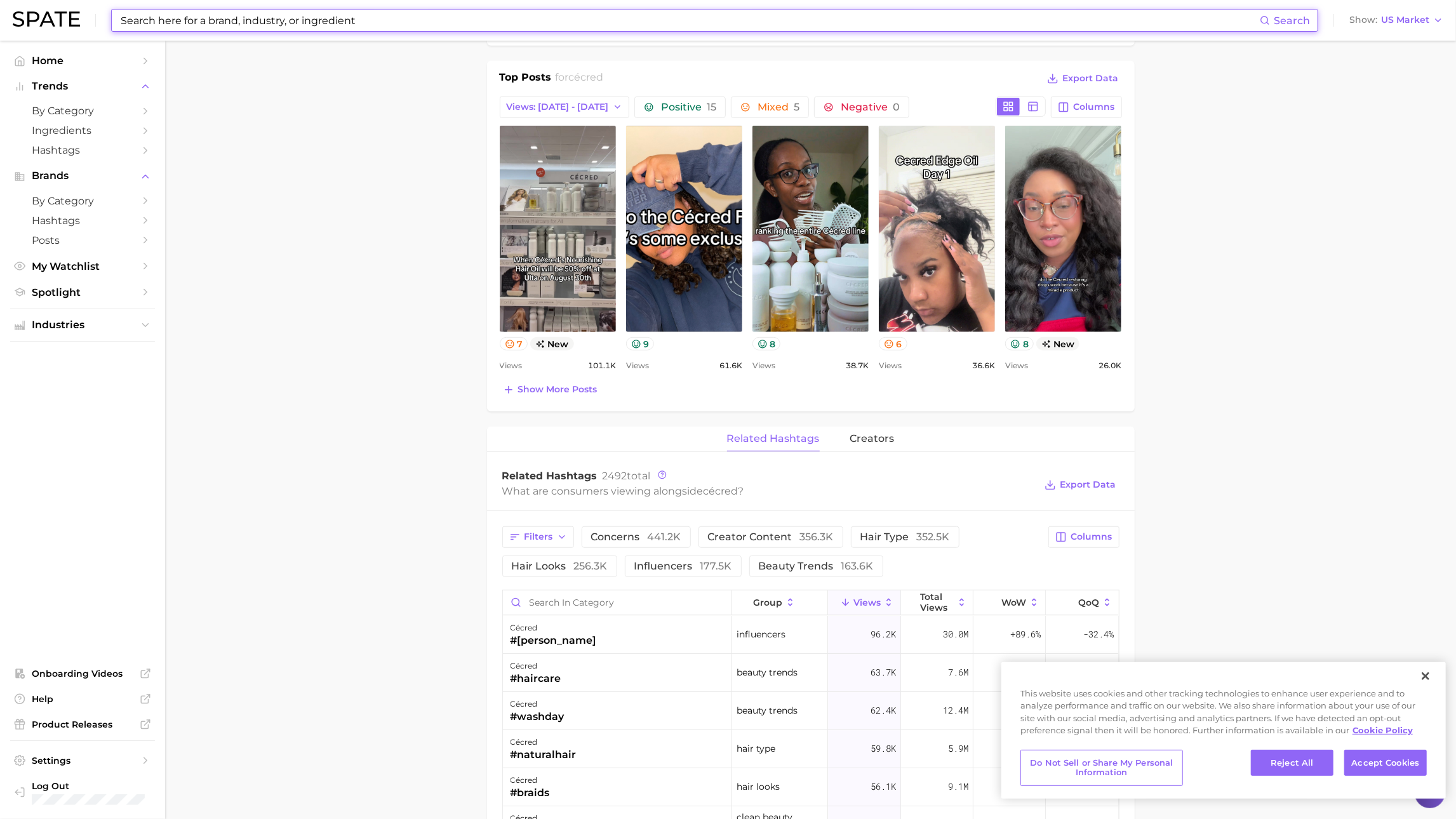
scroll to position [552, 0]
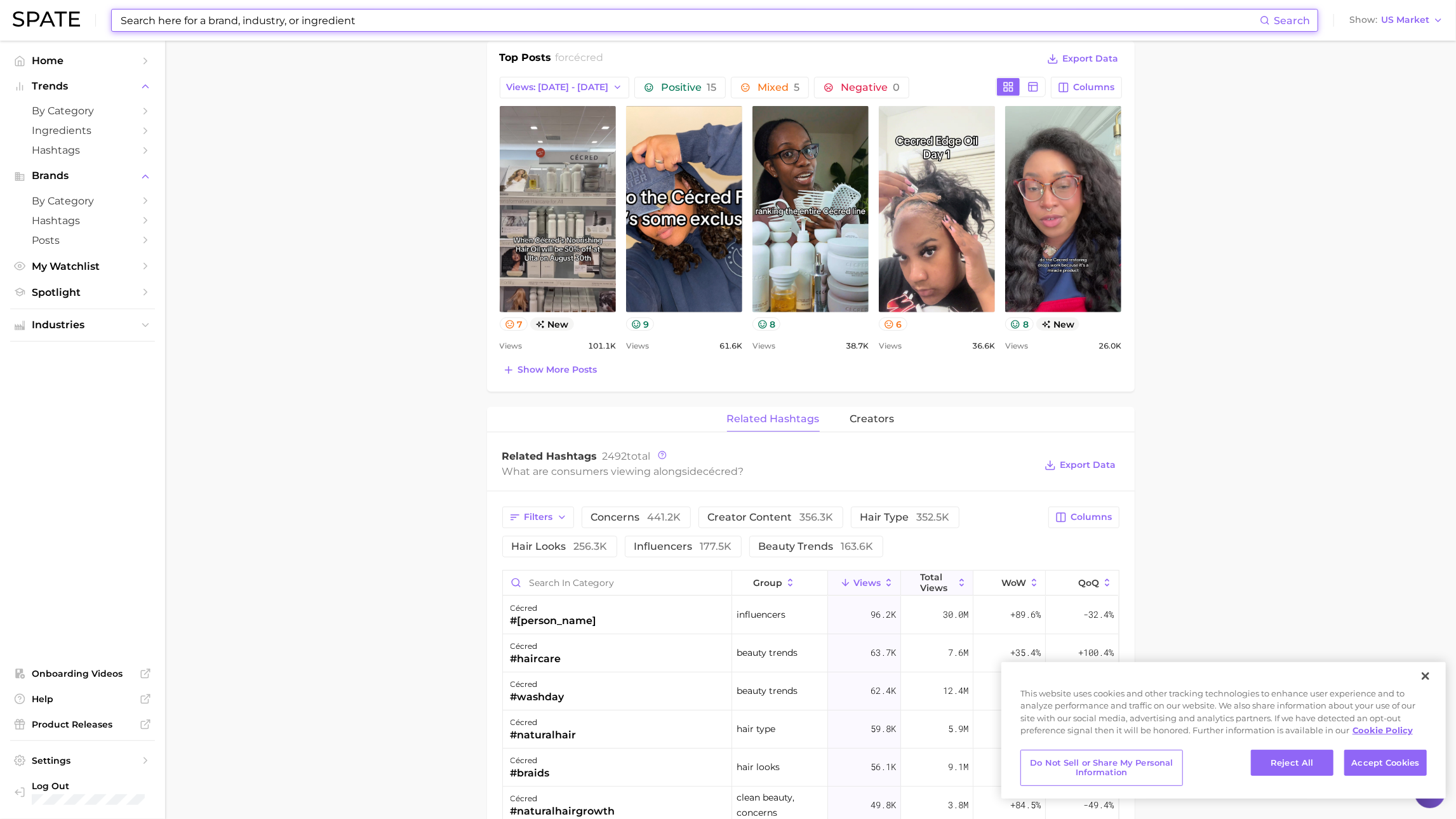
click at [948, 587] on span "Total Views" at bounding box center [937, 582] width 34 height 20
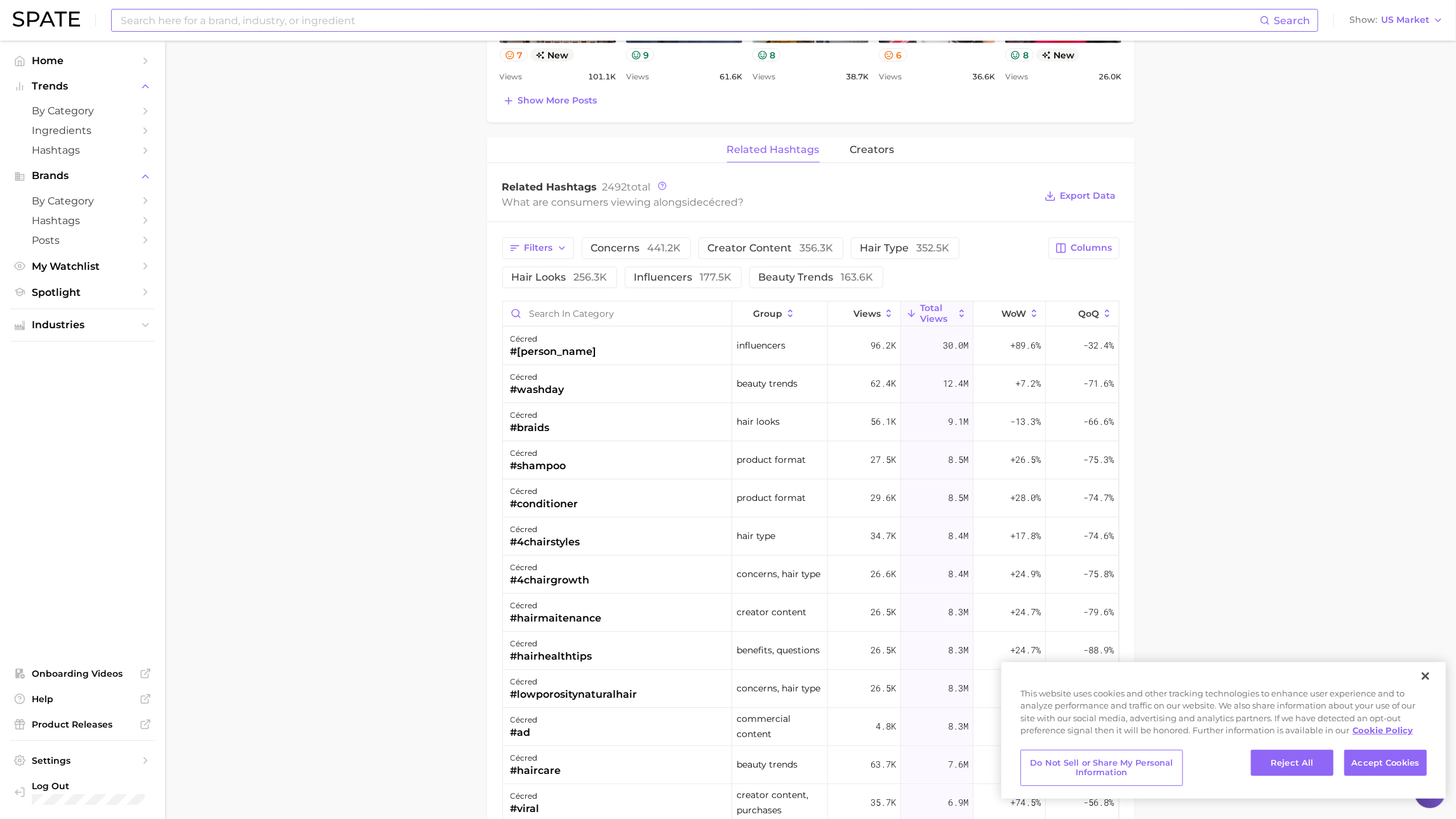
scroll to position [826, 0]
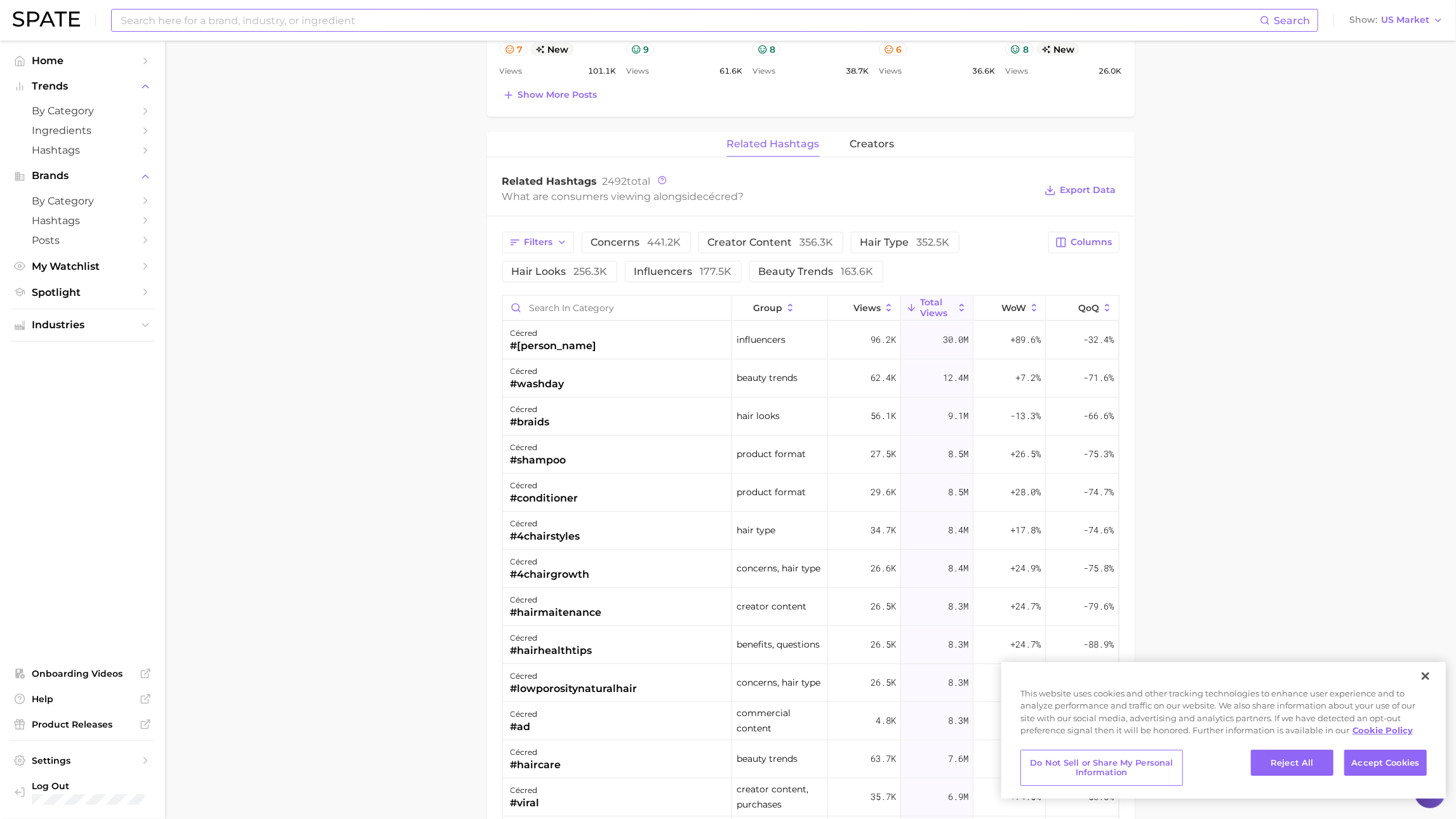
click at [515, 17] on input at bounding box center [690, 20] width 1140 height 22
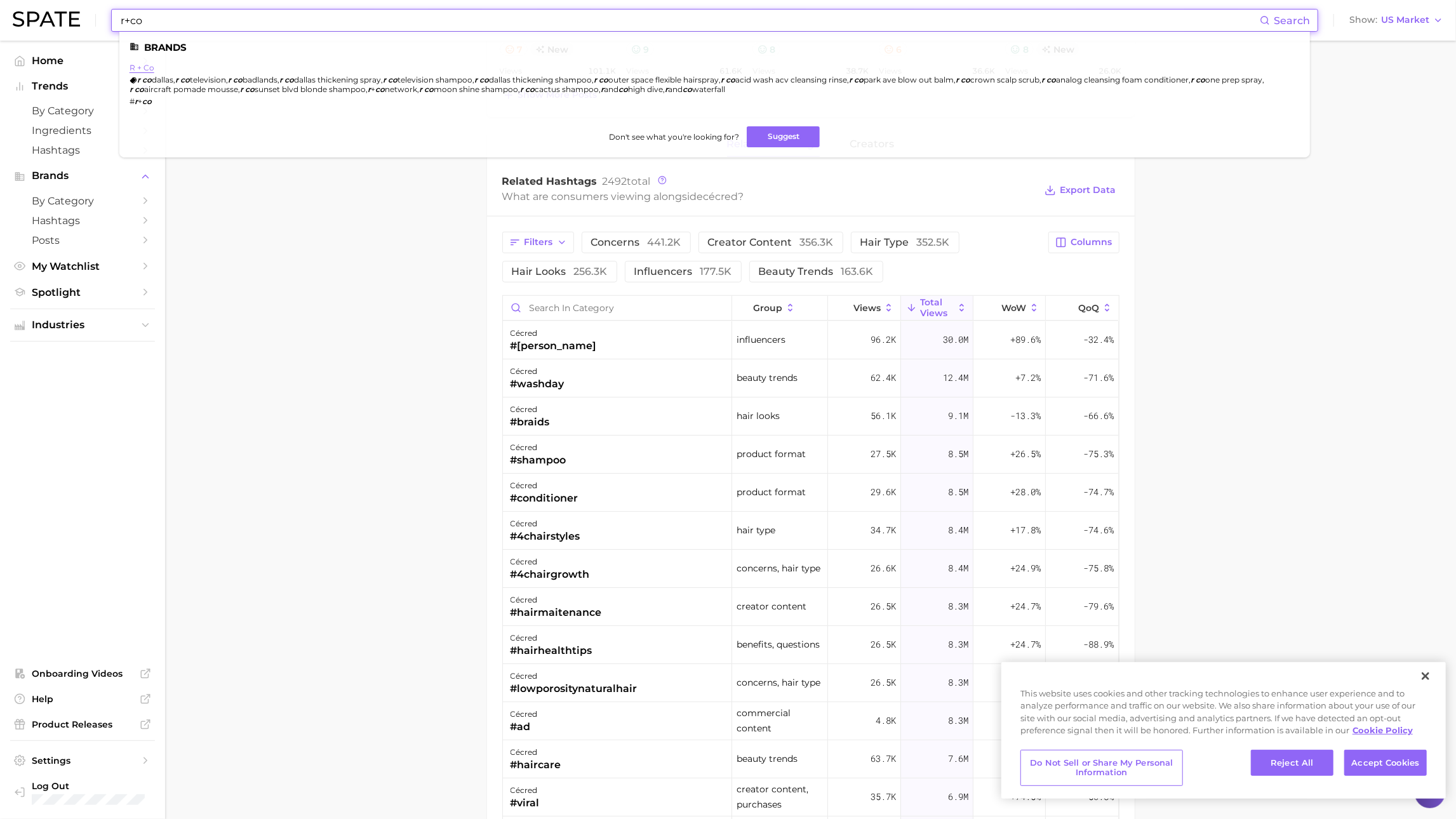
type input "r+co"
click at [140, 69] on link "r + co" at bounding box center [141, 68] width 24 height 10
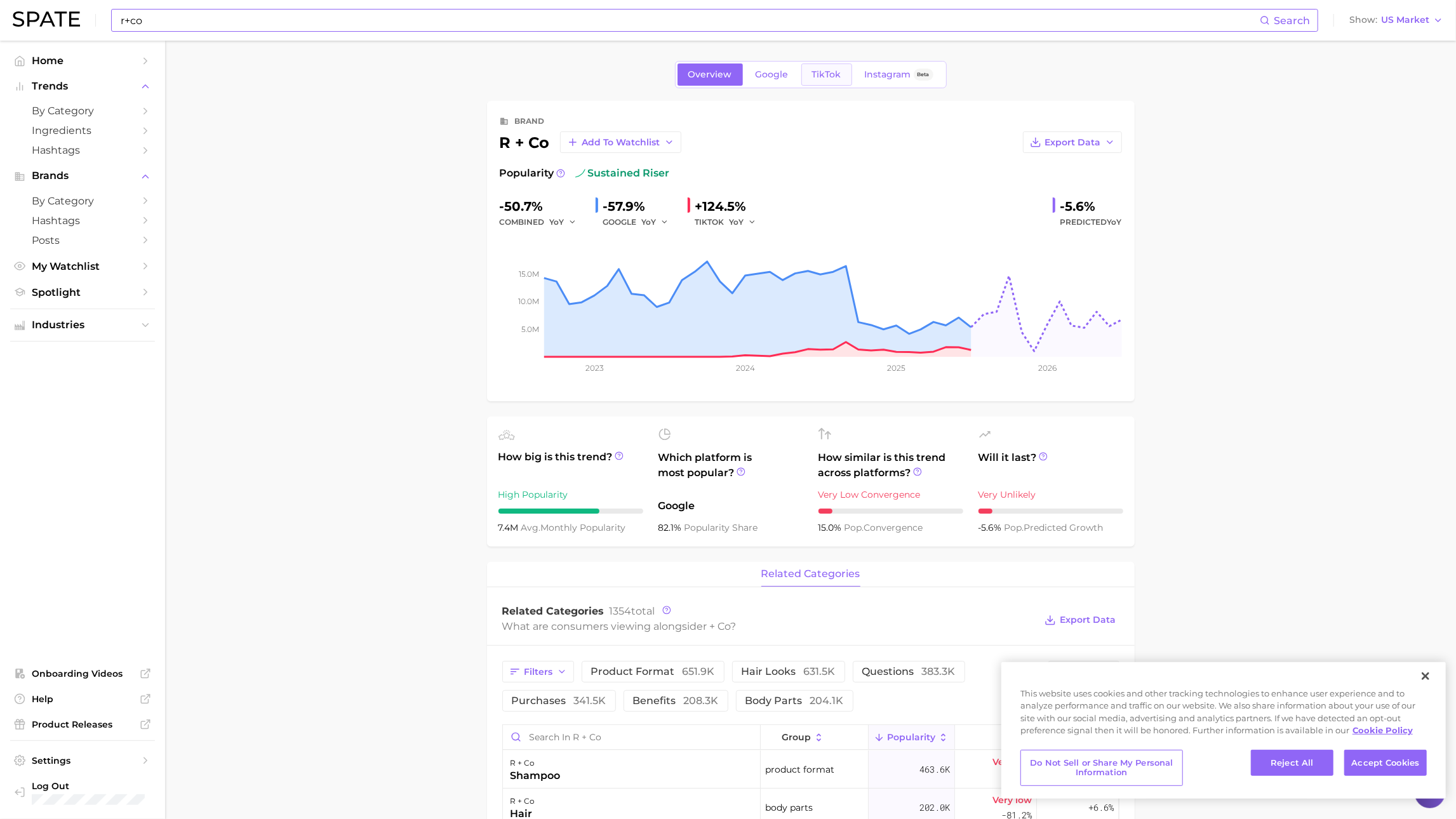
click at [813, 80] on link "TikTok" at bounding box center [827, 75] width 51 height 22
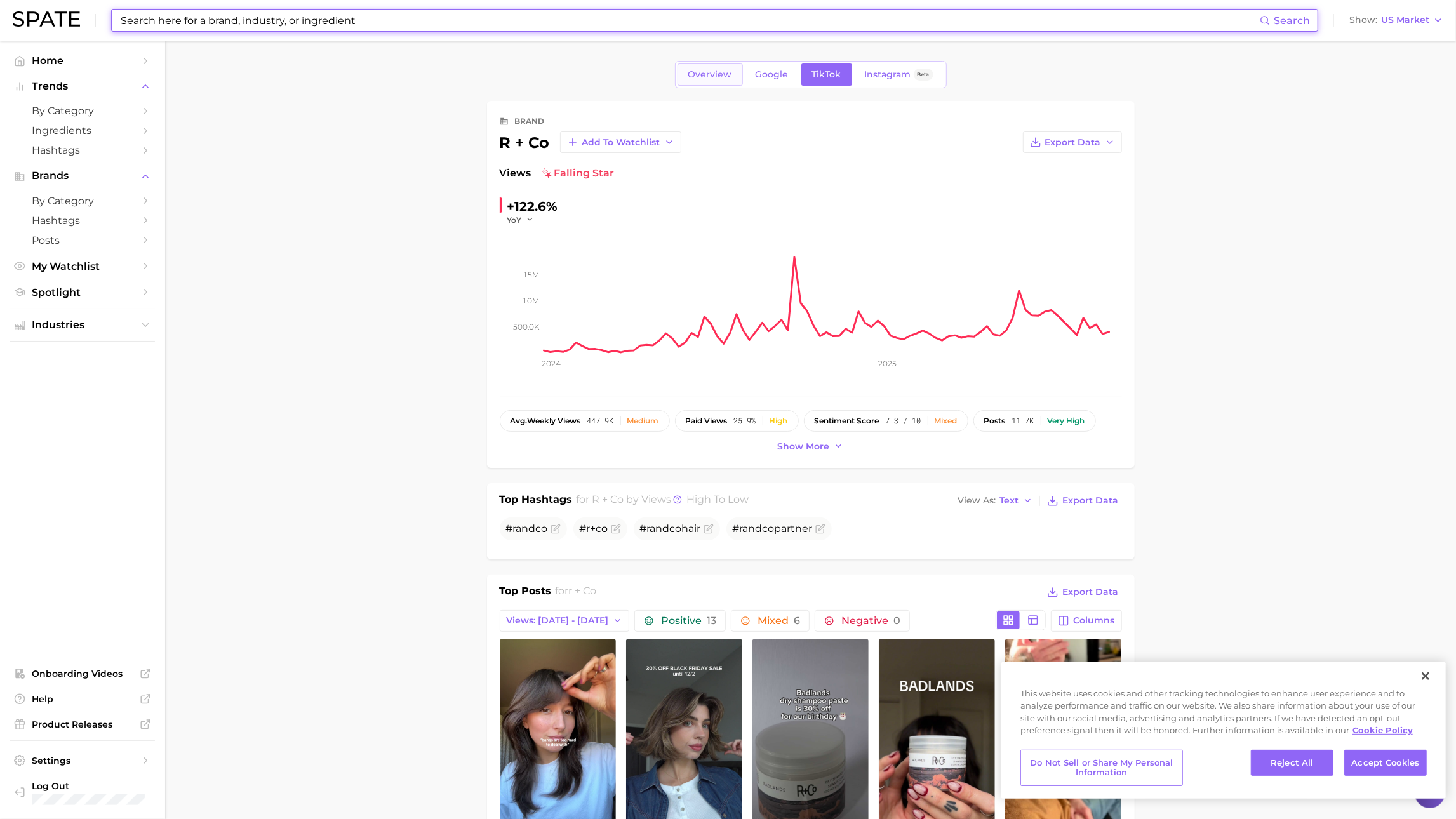
click at [738, 67] on link "Overview" at bounding box center [710, 75] width 65 height 22
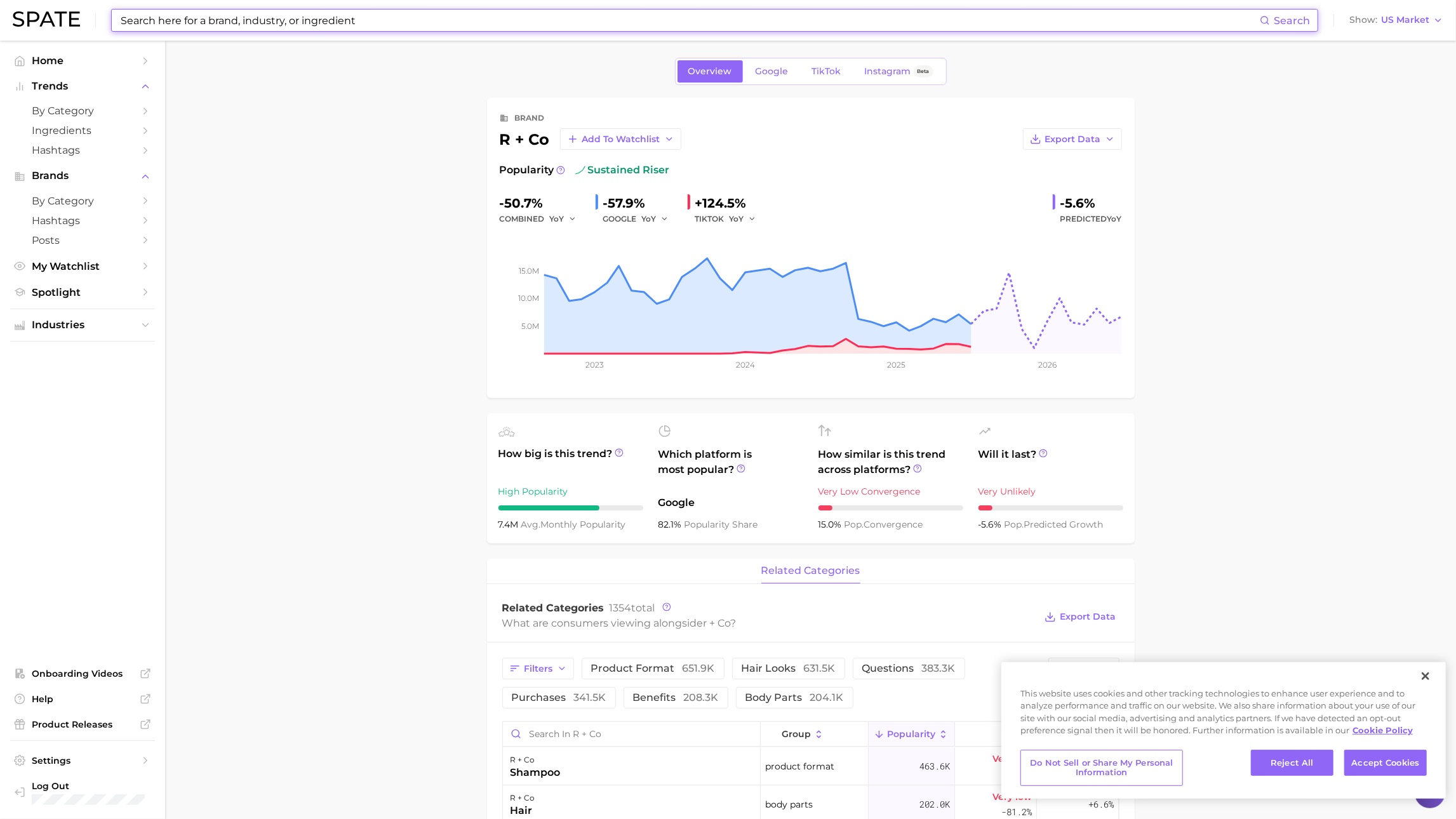
scroll to position [4, 0]
click at [1435, 678] on button "Close" at bounding box center [1426, 676] width 28 height 28
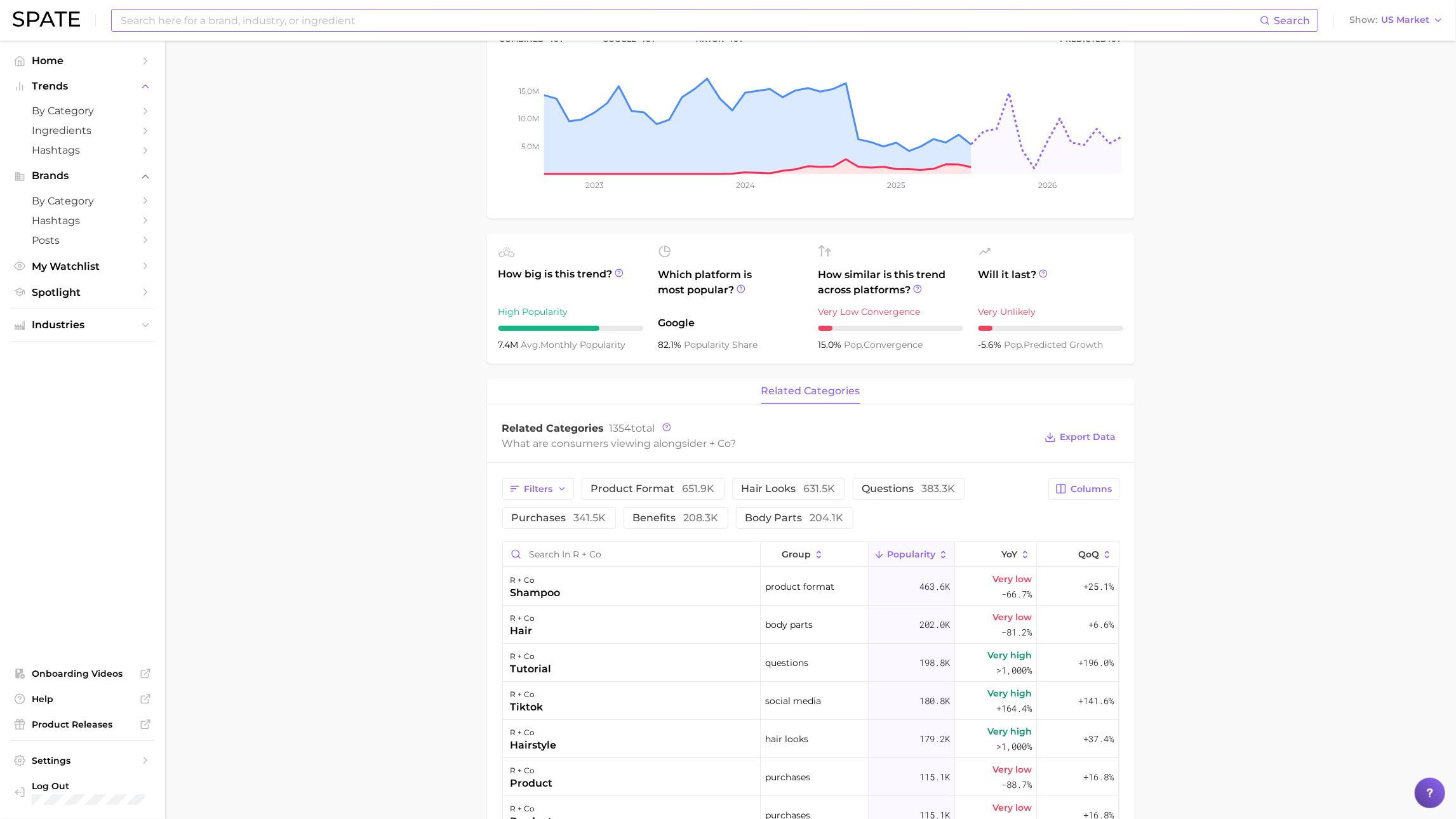
scroll to position [0, 0]
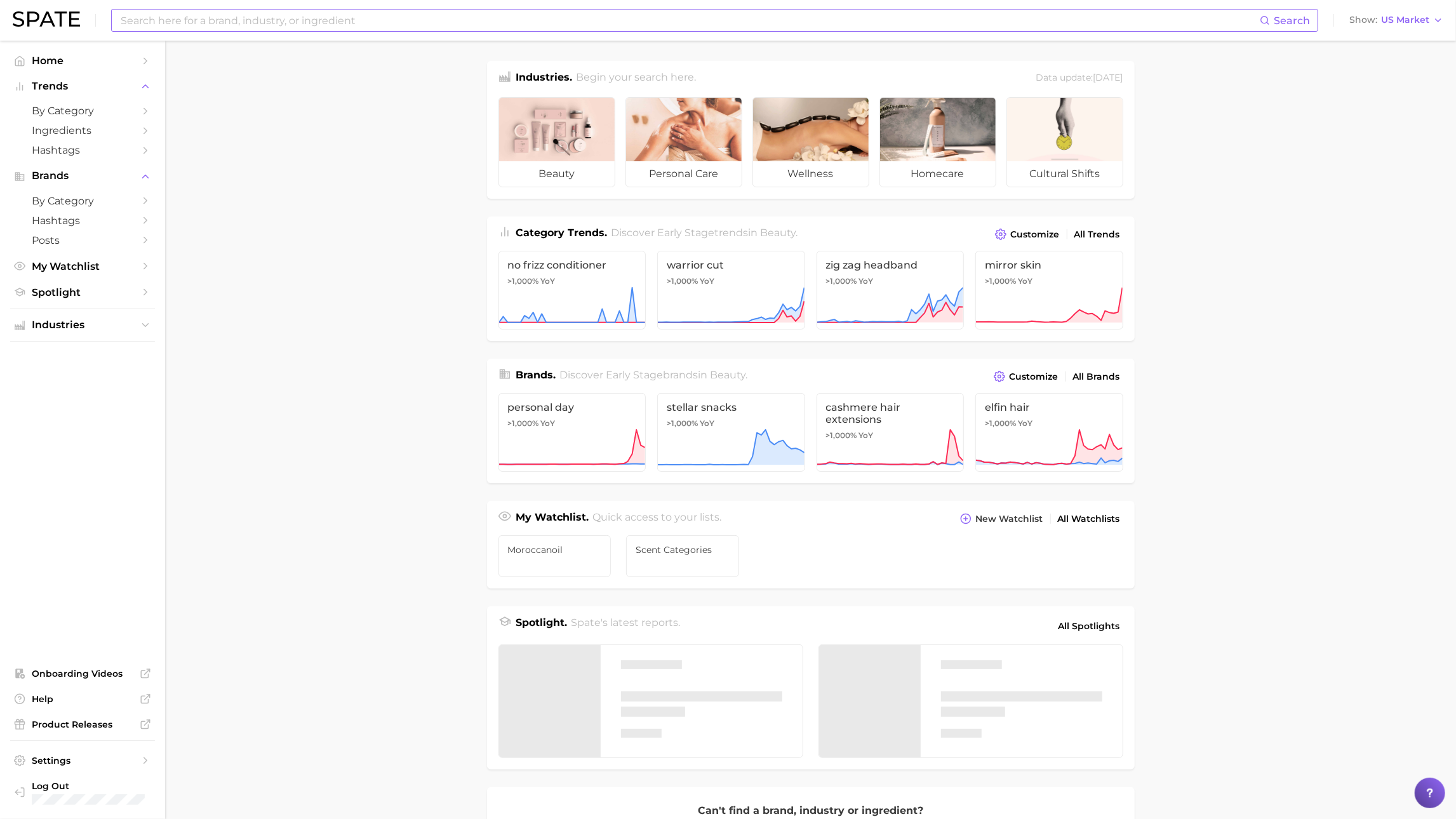
click at [346, 15] on input at bounding box center [690, 20] width 1140 height 22
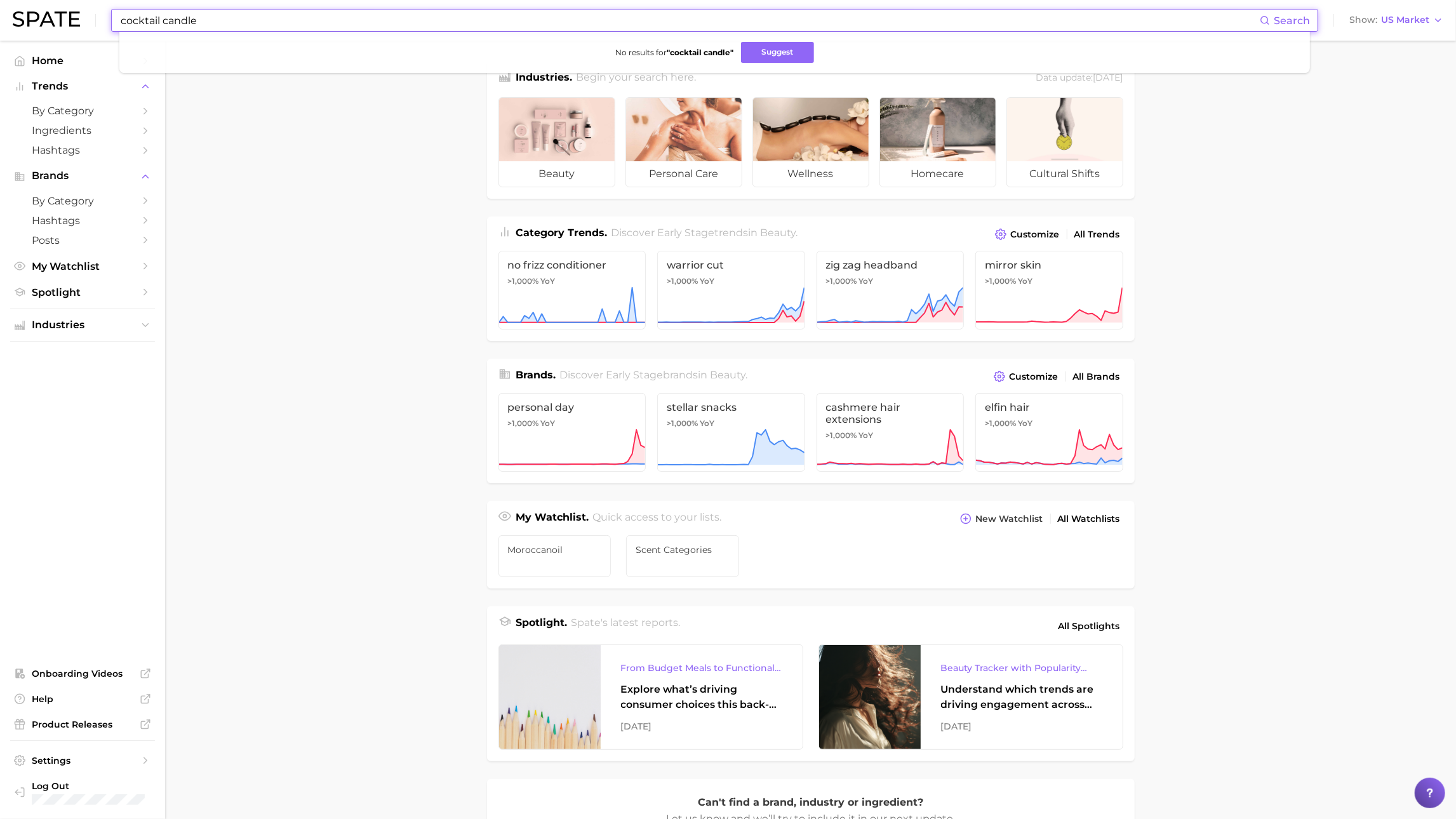
type input "cocktail candle"
